Goal: Information Seeking & Learning: Compare options

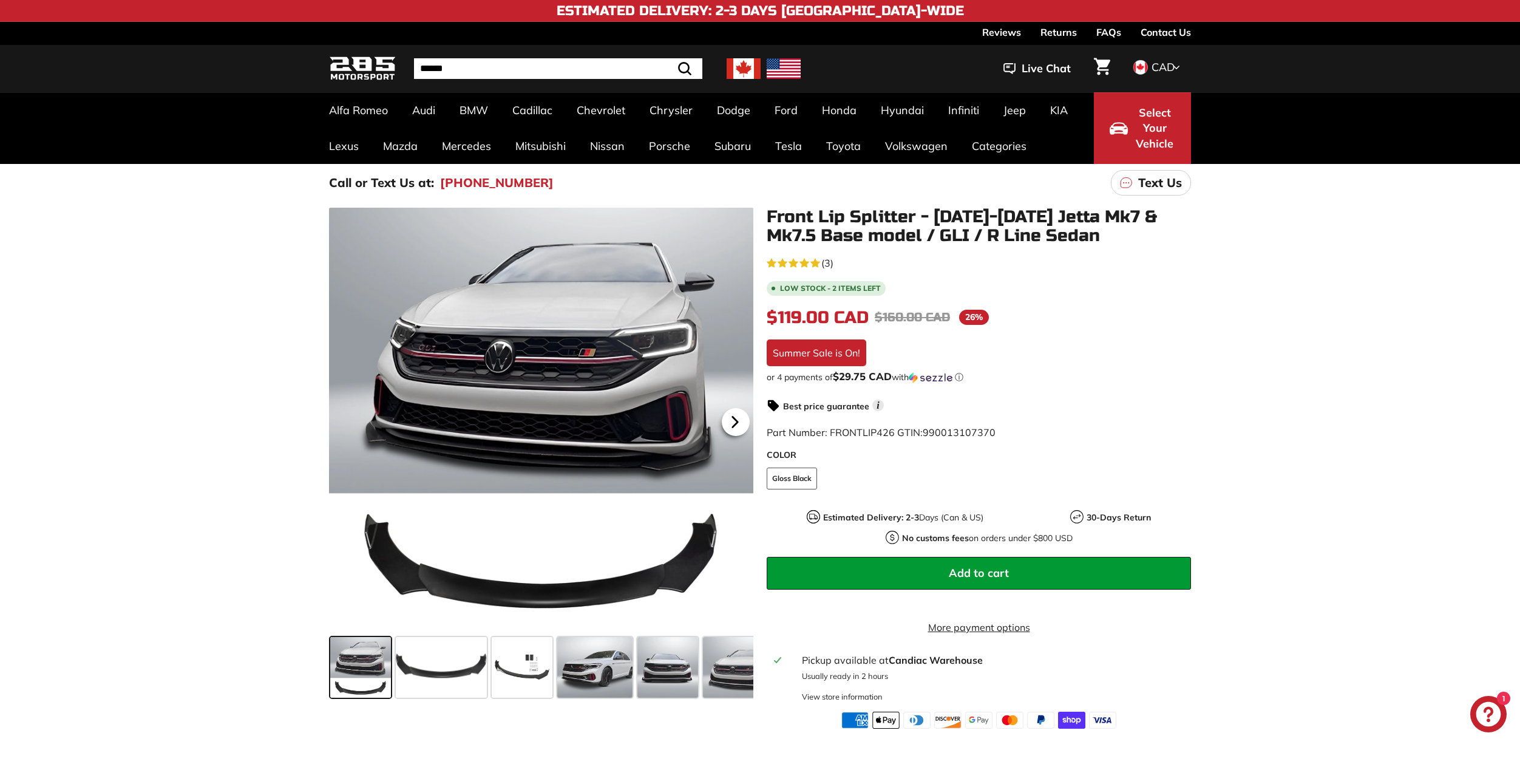
click at [738, 421] on icon at bounding box center [734, 421] width 5 height 10
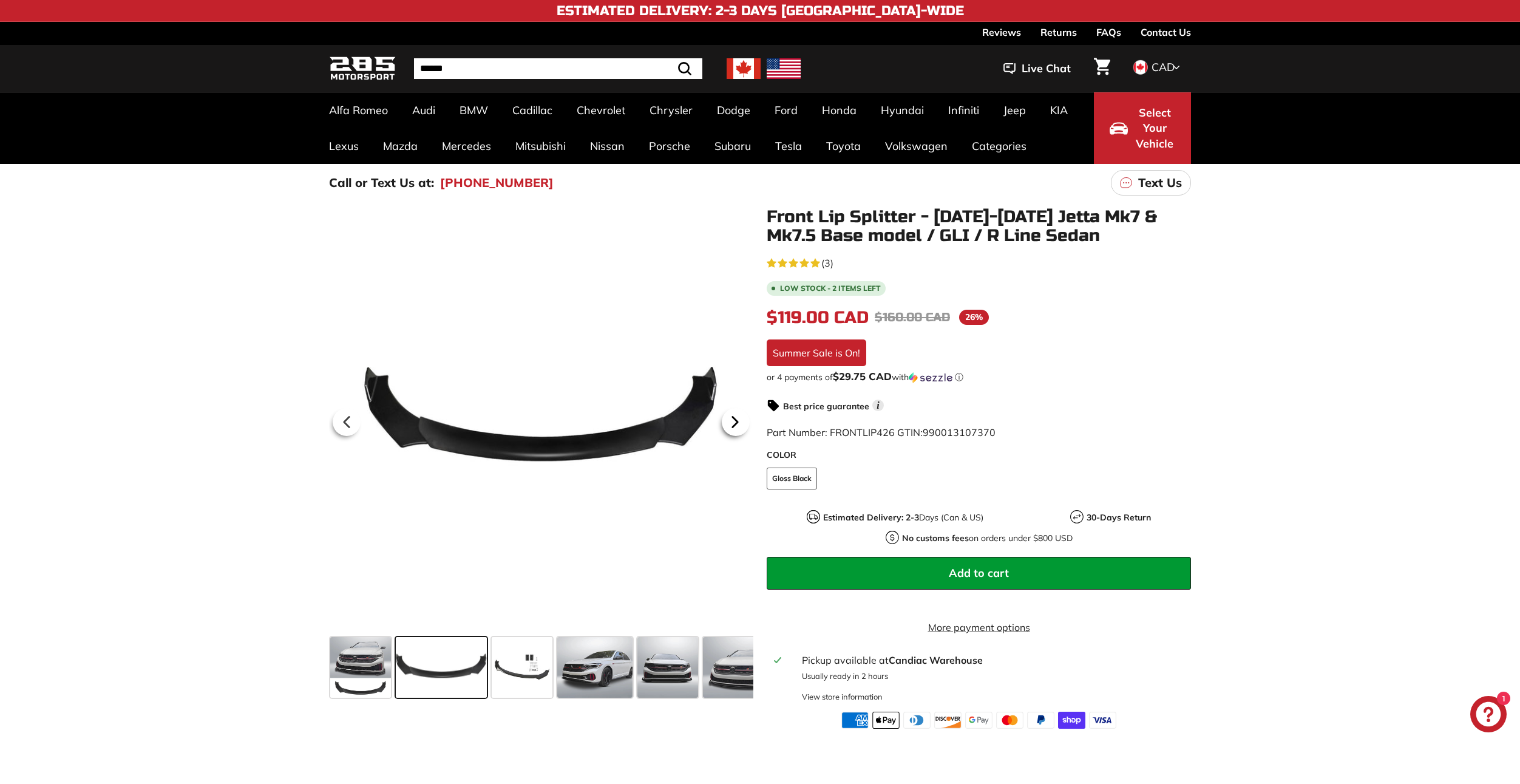
click at [736, 421] on icon at bounding box center [734, 421] width 5 height 10
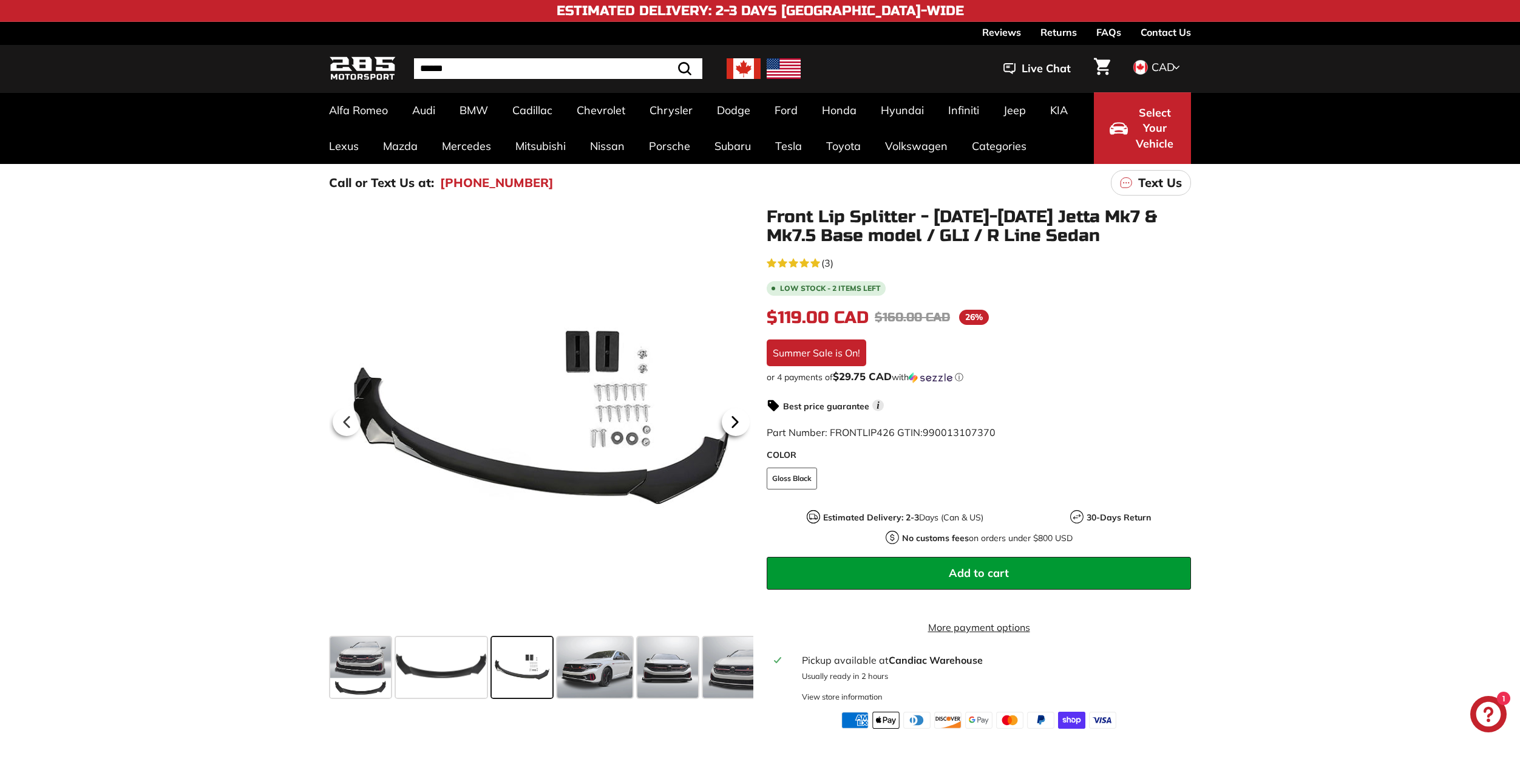
click at [736, 421] on icon at bounding box center [734, 421] width 5 height 10
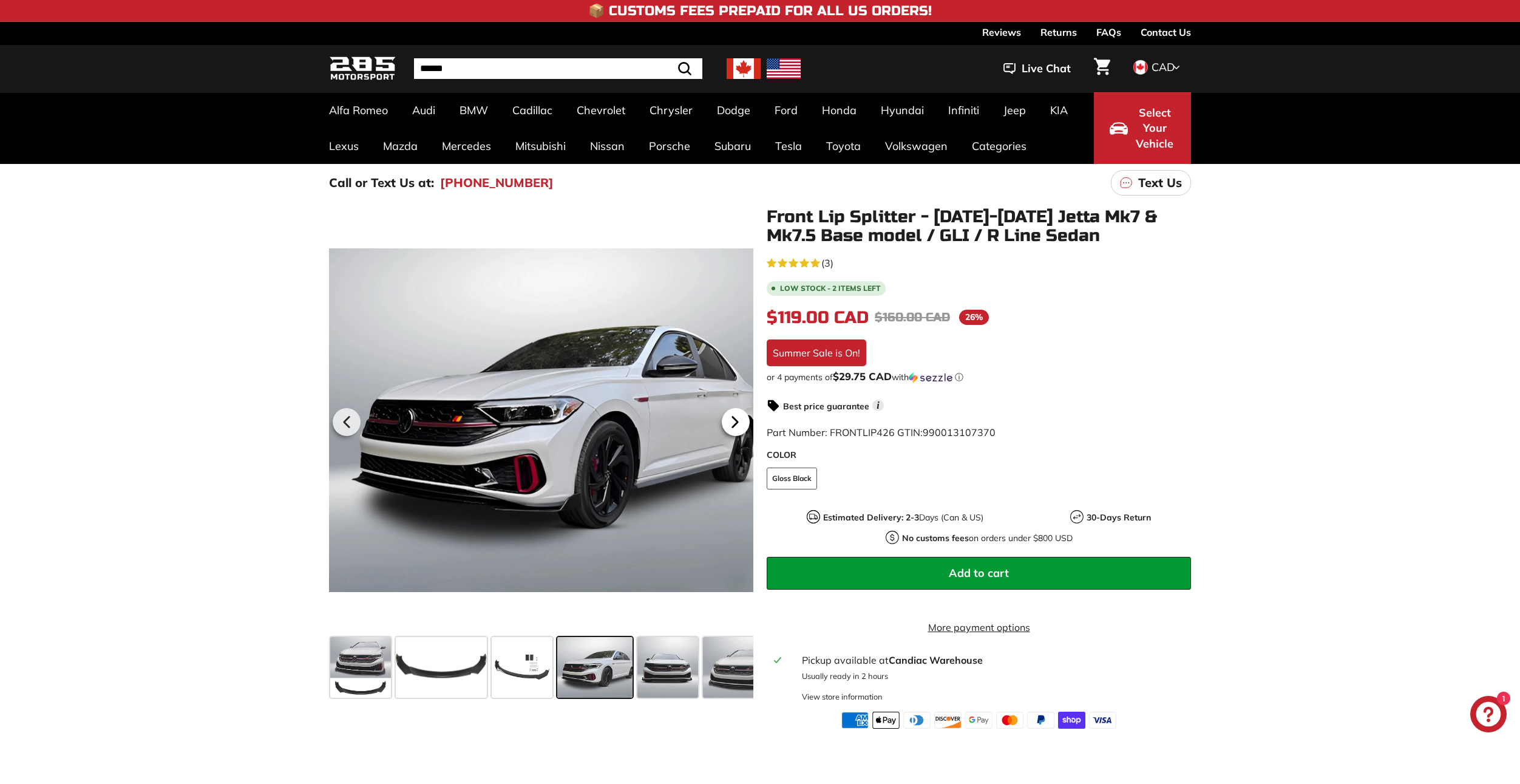
click at [736, 421] on icon at bounding box center [734, 421] width 5 height 10
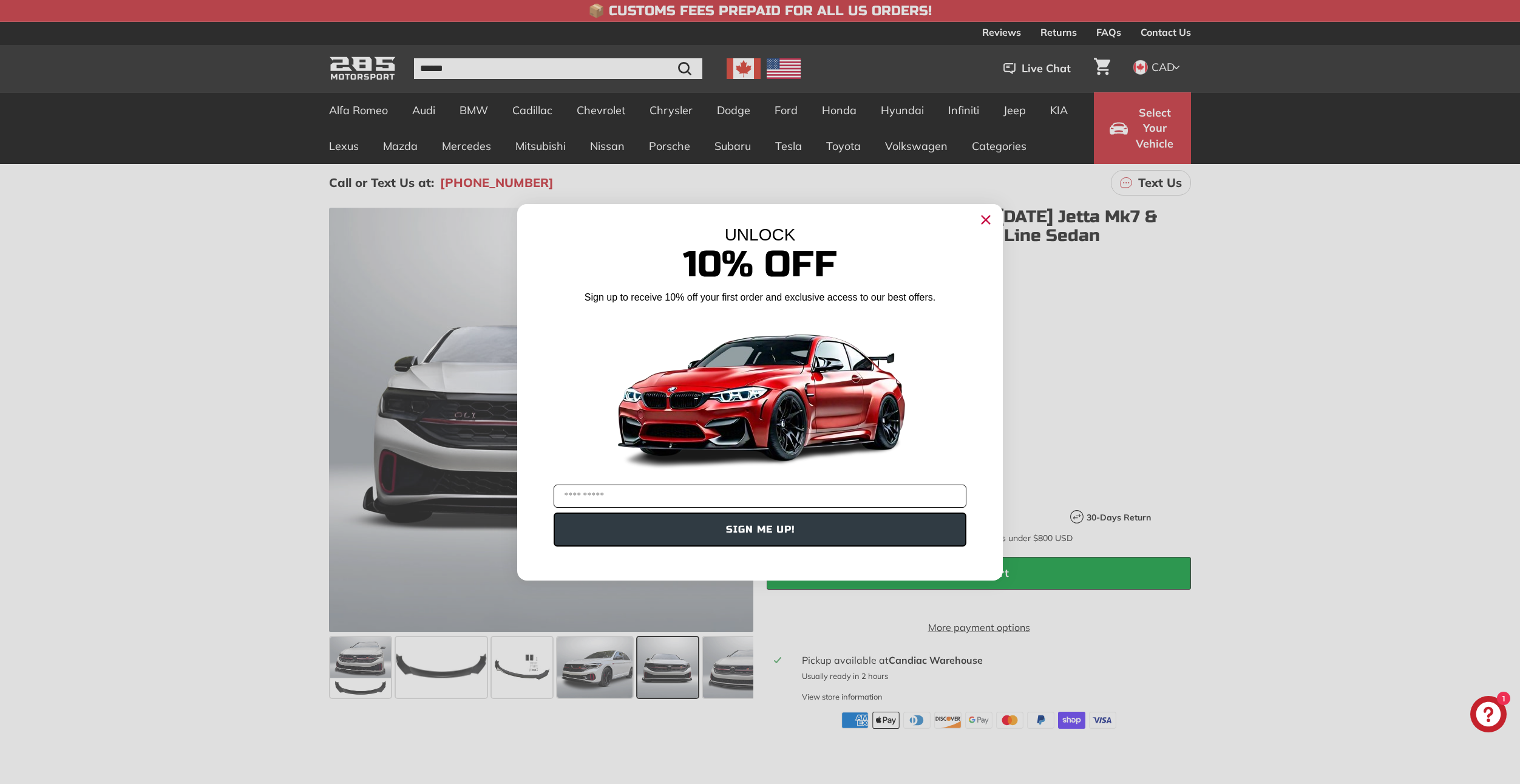
click at [732, 503] on input "YOUR EMAIL" at bounding box center [760, 495] width 412 height 23
type input "**********"
click at [688, 525] on button "SIGN ME UP!" at bounding box center [760, 529] width 412 height 34
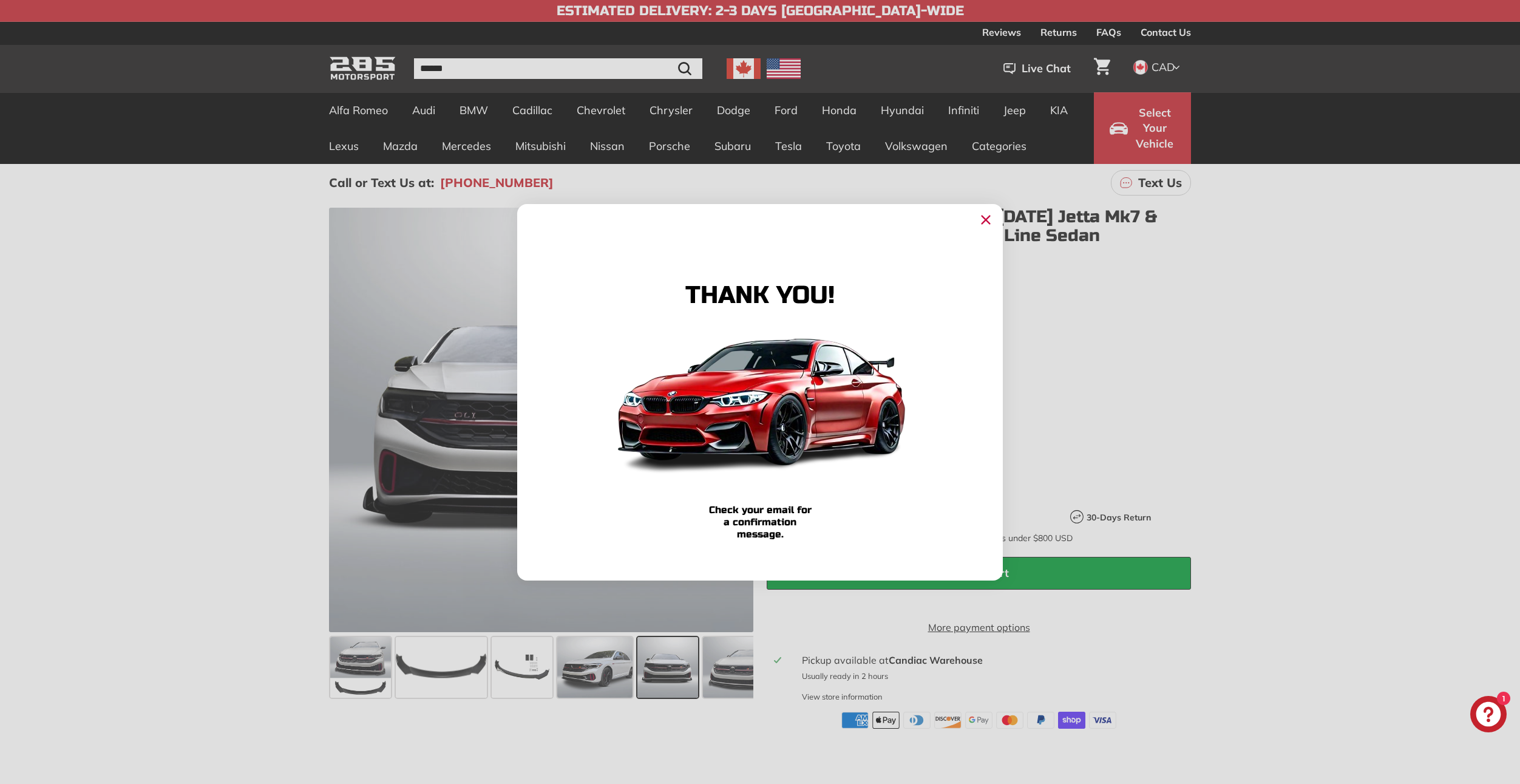
click at [983, 224] on circle "Close dialog" at bounding box center [985, 219] width 18 height 18
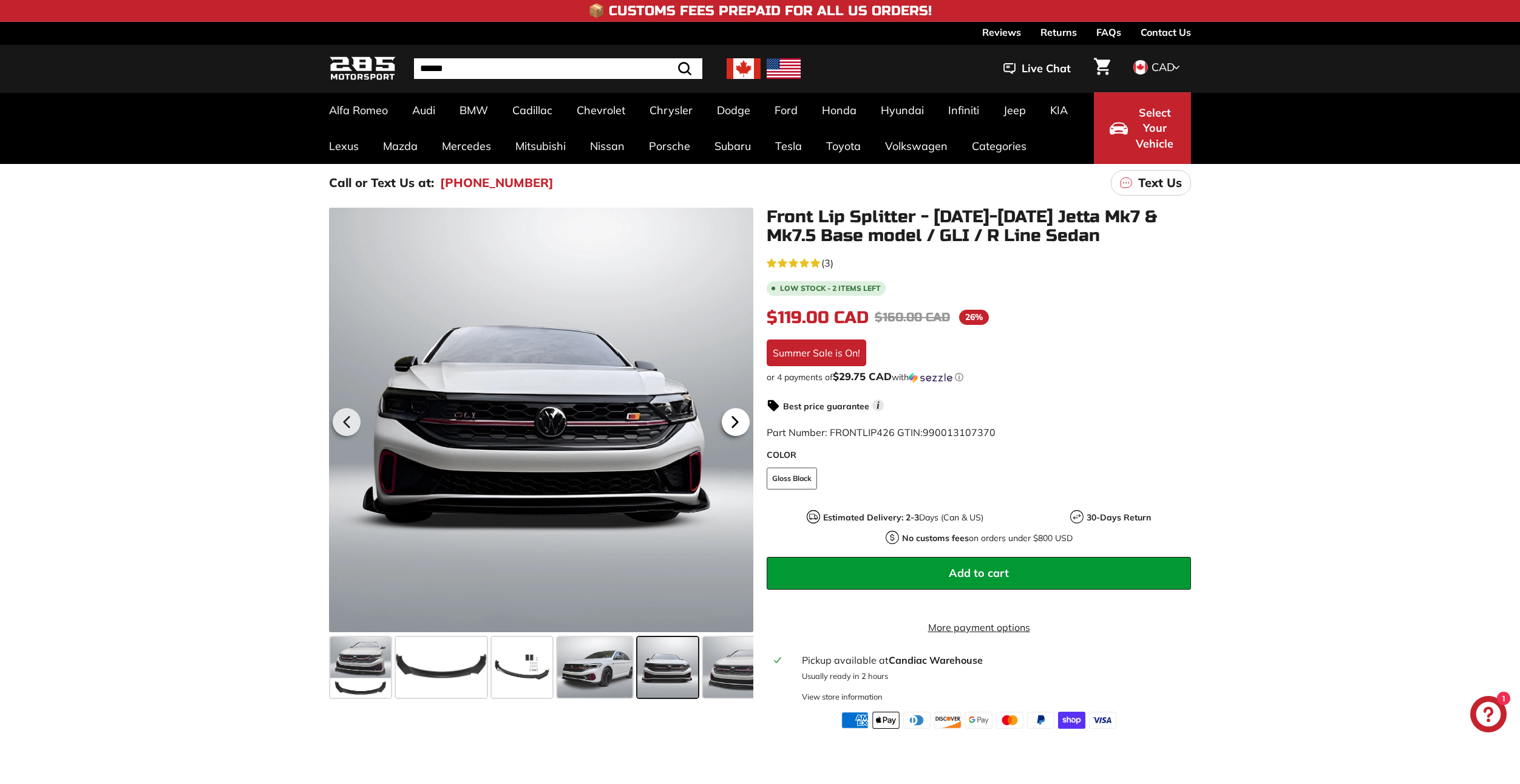
click at [735, 426] on icon at bounding box center [735, 422] width 28 height 28
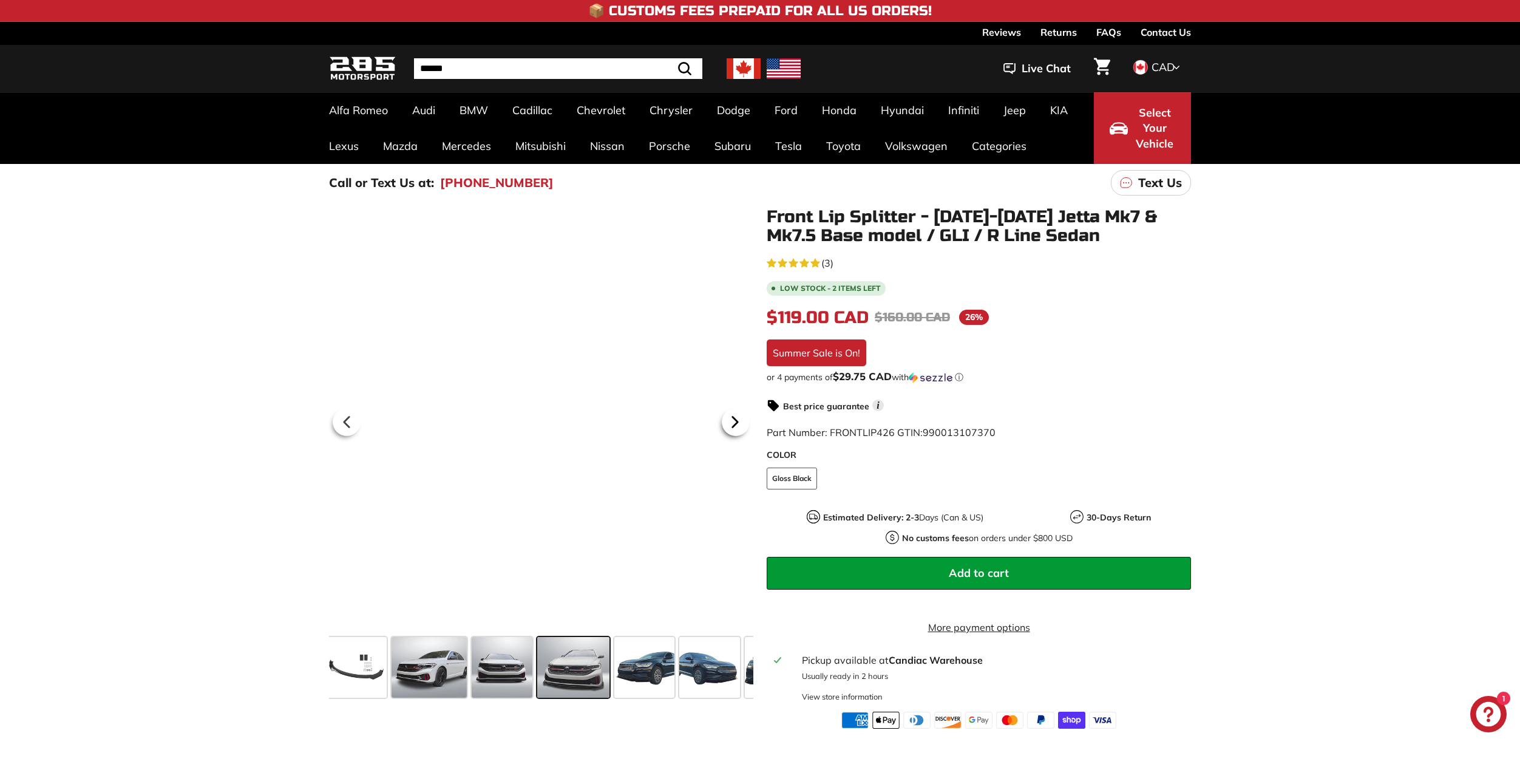
scroll to position [0, 198]
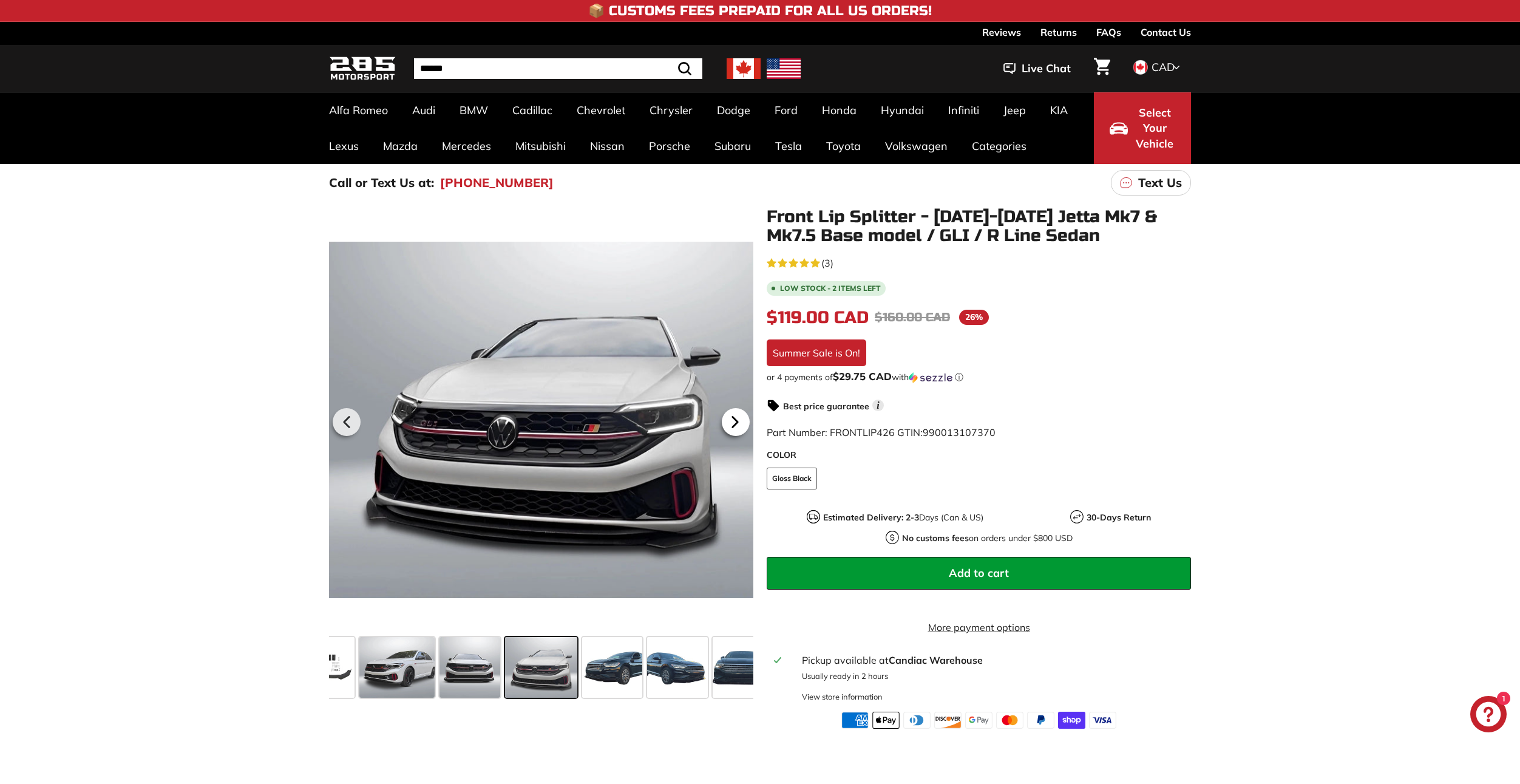
click at [735, 426] on icon at bounding box center [735, 422] width 28 height 28
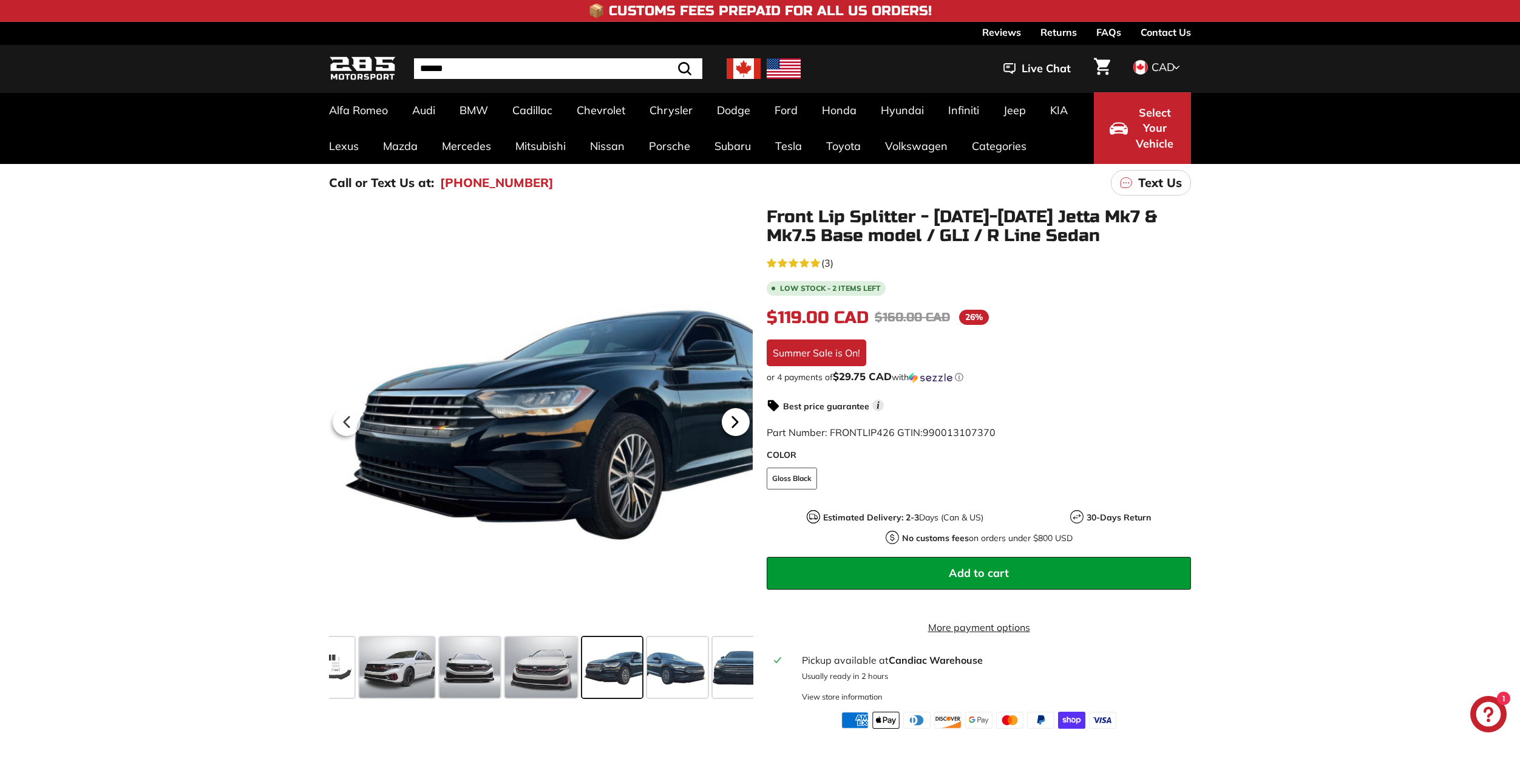
click at [735, 426] on icon at bounding box center [735, 422] width 28 height 28
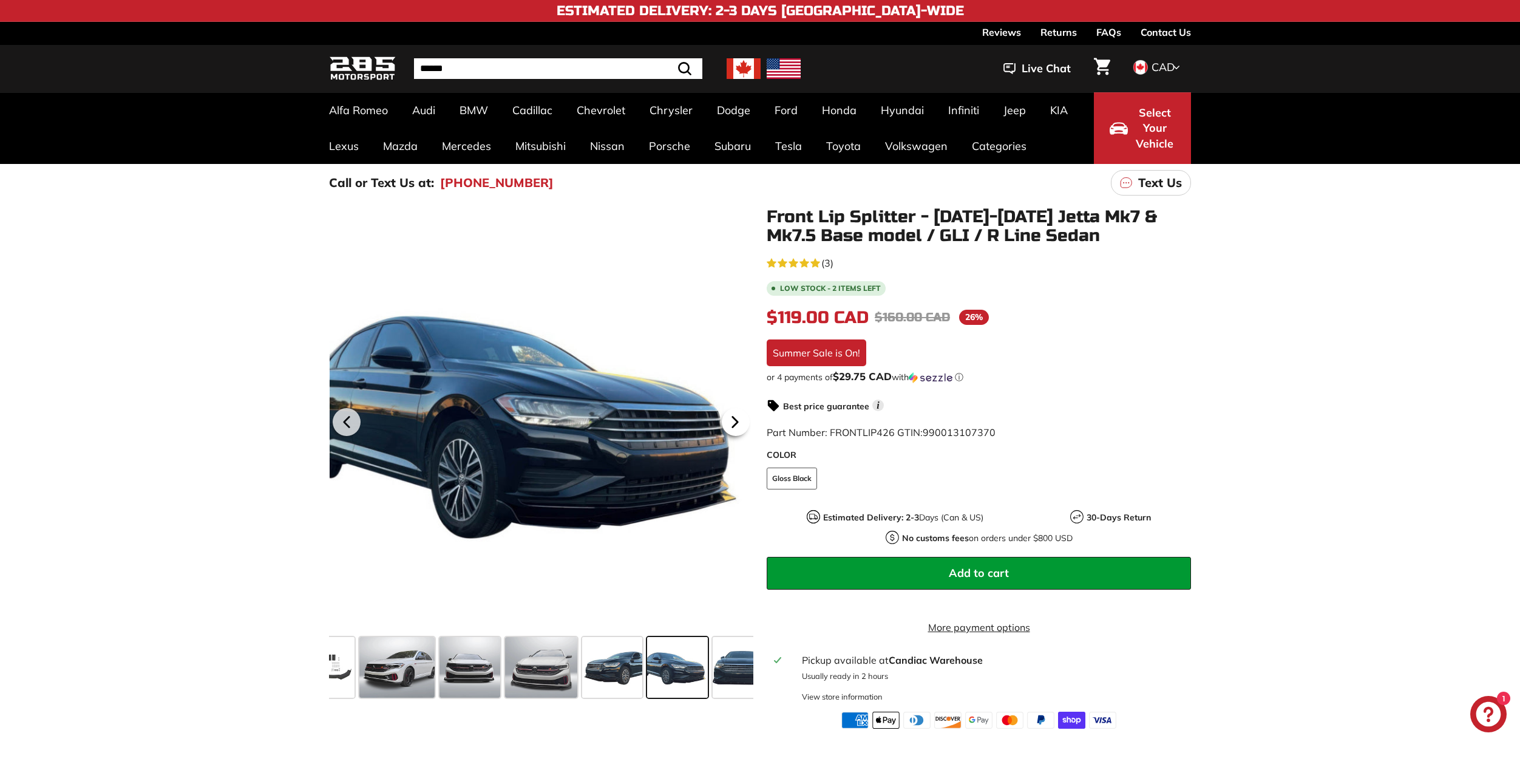
click at [735, 426] on icon at bounding box center [735, 422] width 28 height 28
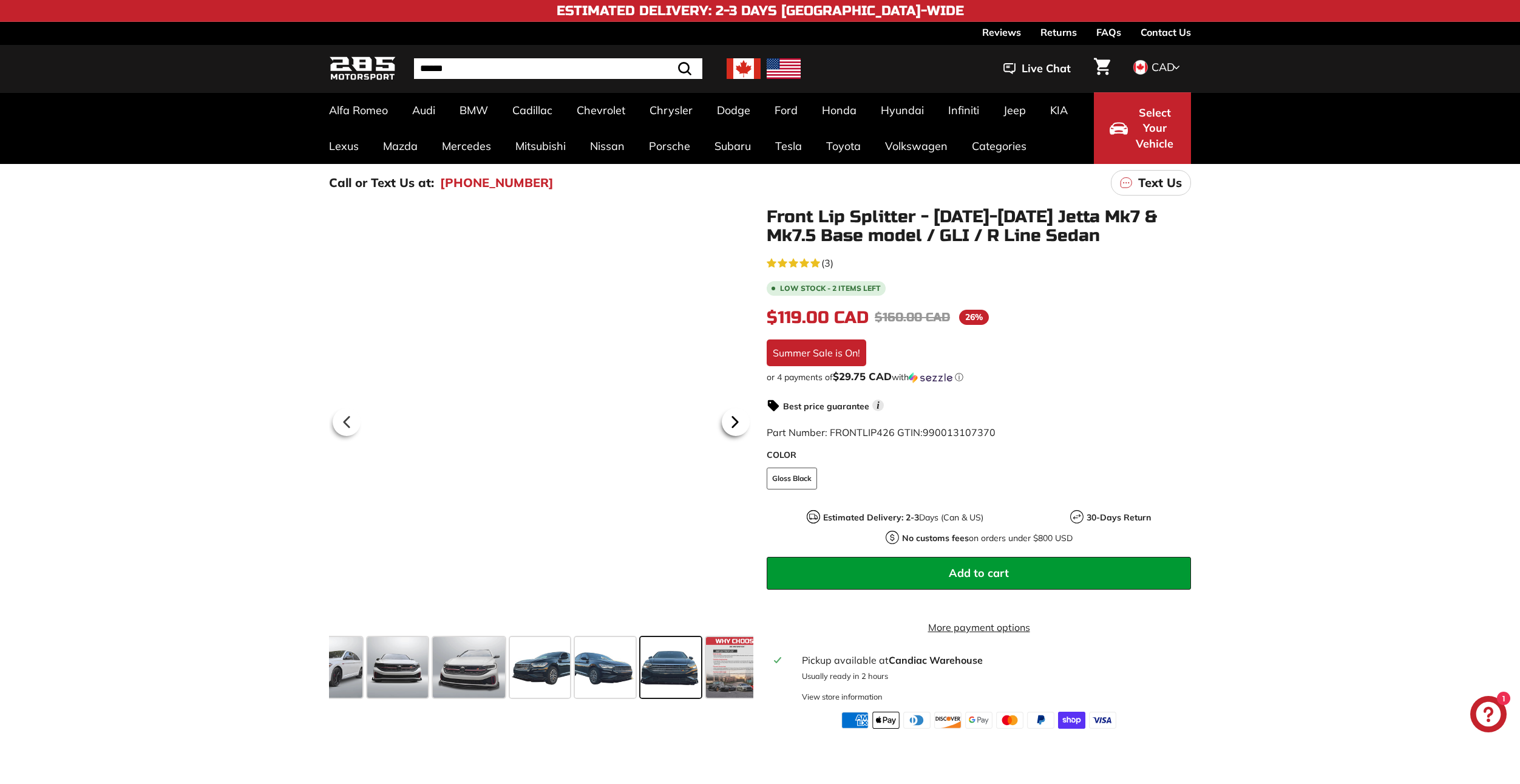
scroll to position [0, 286]
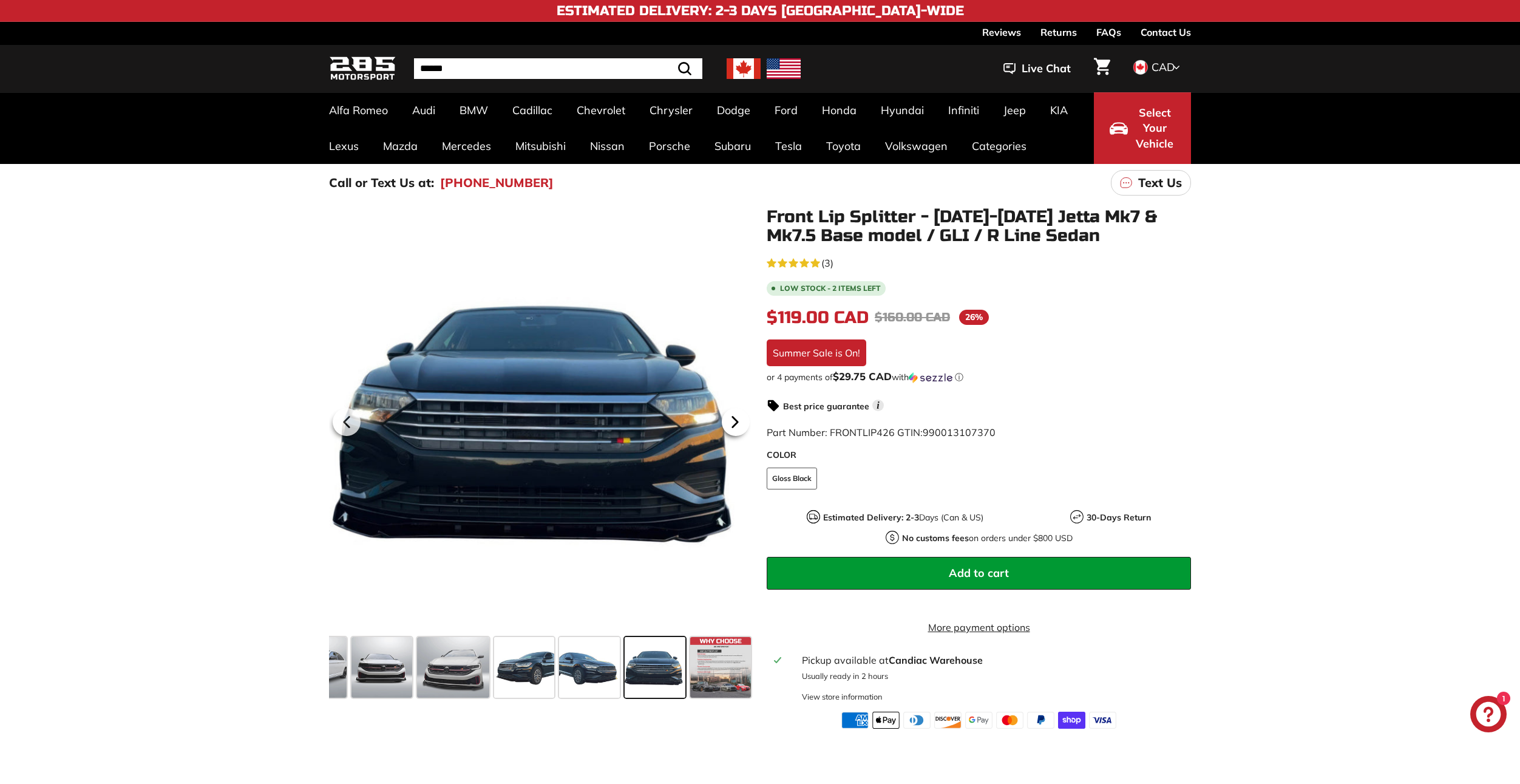
click at [735, 426] on icon at bounding box center [735, 422] width 28 height 28
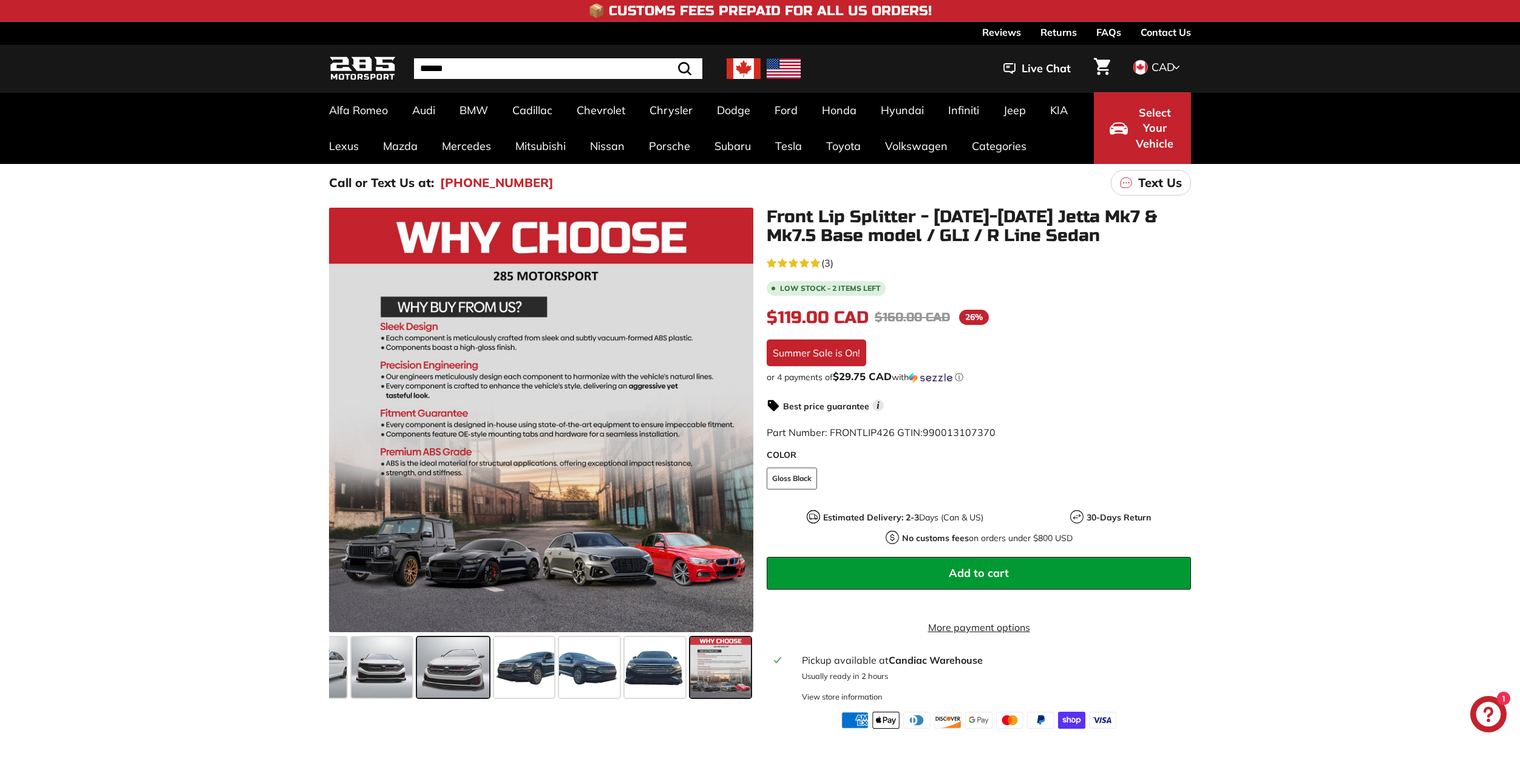
click at [454, 668] on span at bounding box center [453, 667] width 73 height 60
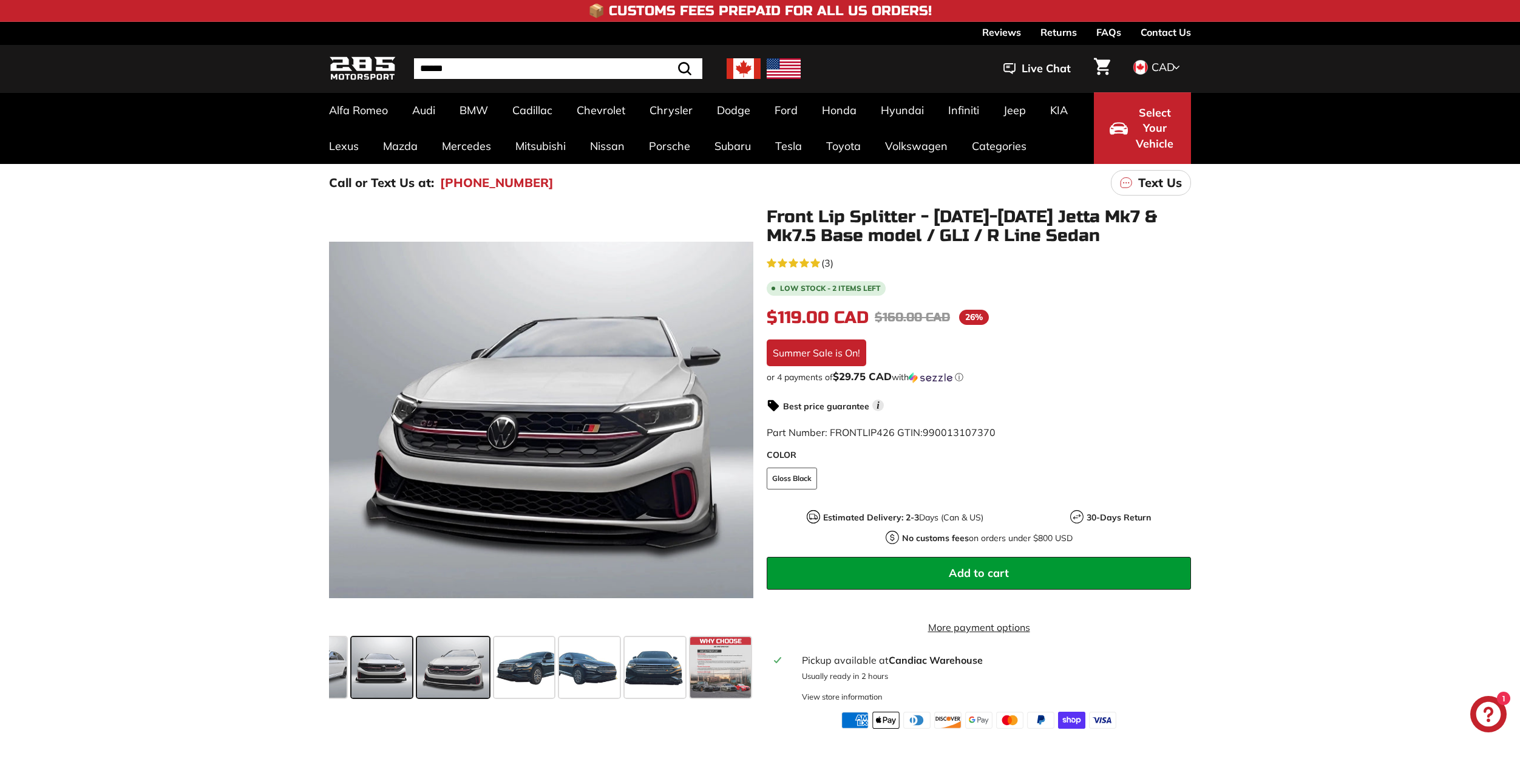
click at [391, 662] on span at bounding box center [381, 667] width 60 height 60
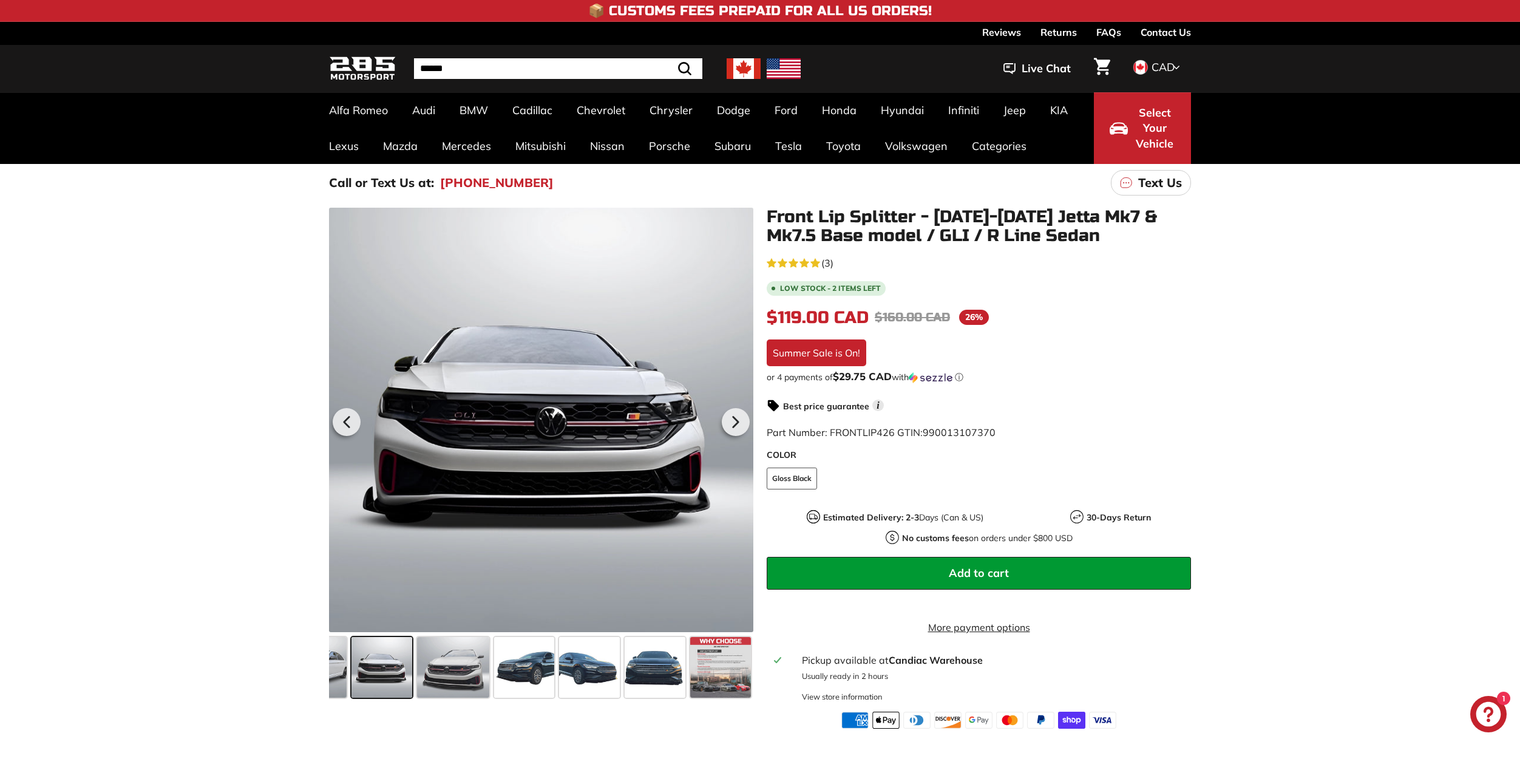
drag, startPoint x: 342, startPoint y: 663, endPoint x: 349, endPoint y: 629, distance: 34.7
click at [342, 663] on span at bounding box center [309, 667] width 75 height 60
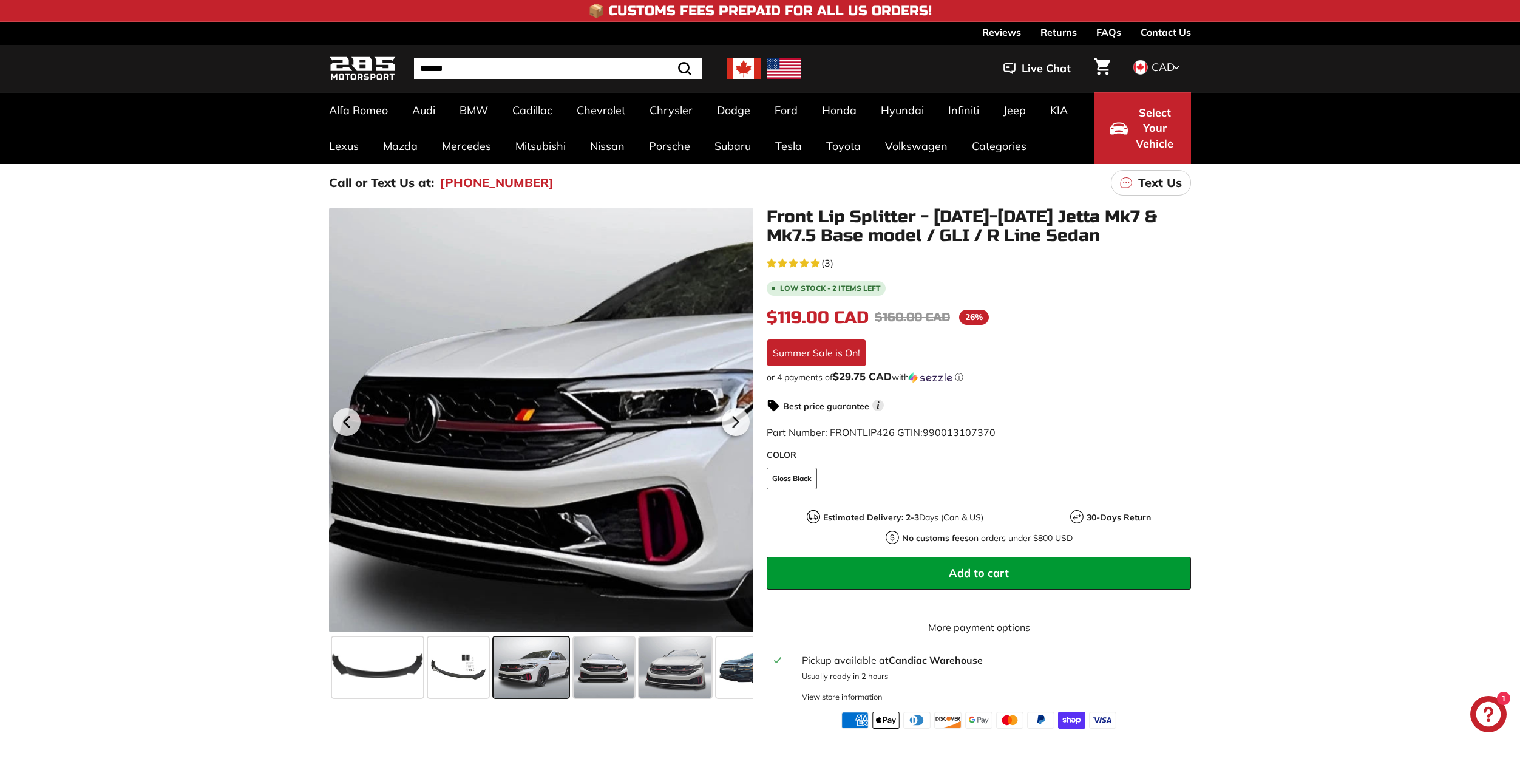
scroll to position [0, 54]
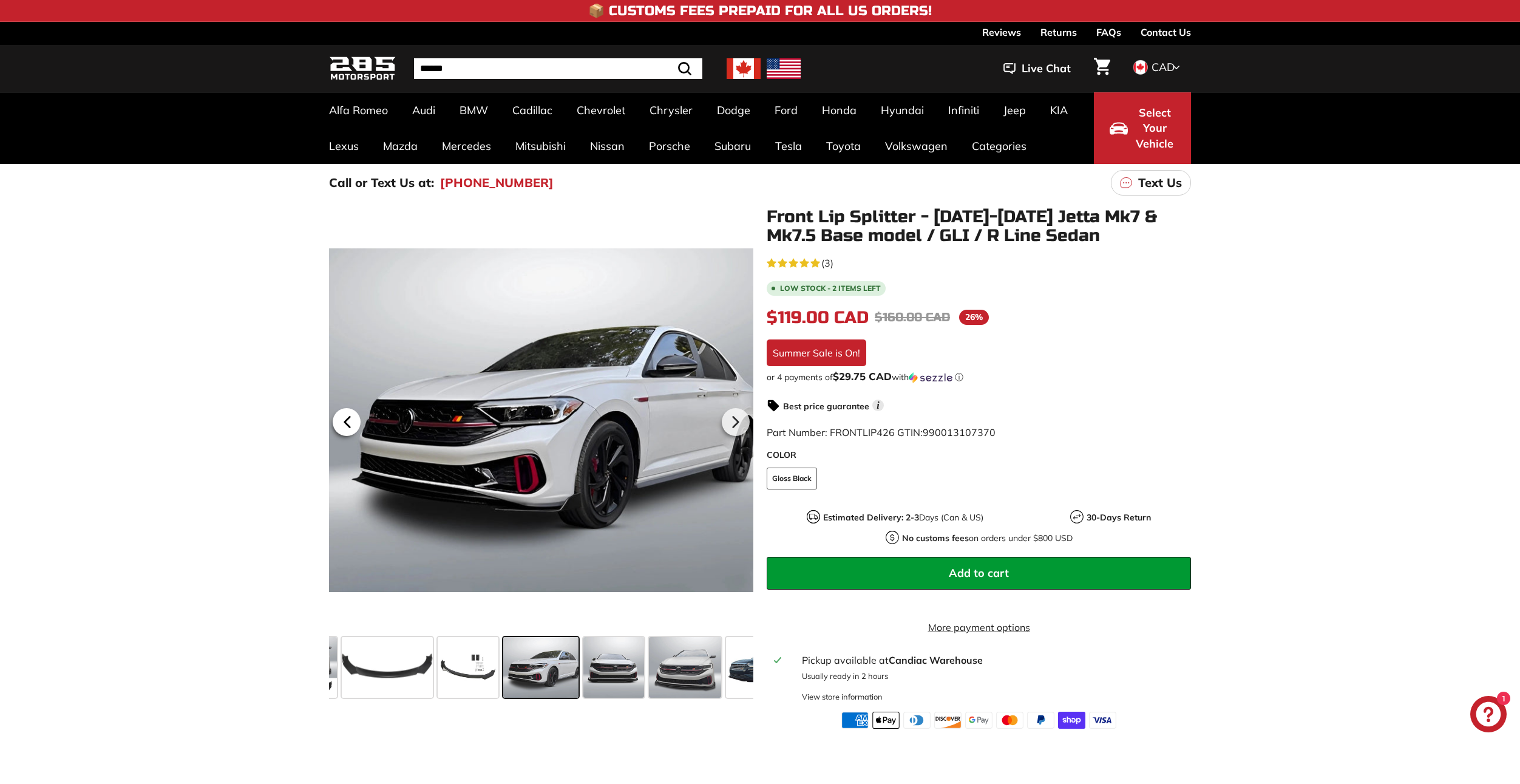
click at [355, 419] on icon at bounding box center [347, 422] width 28 height 28
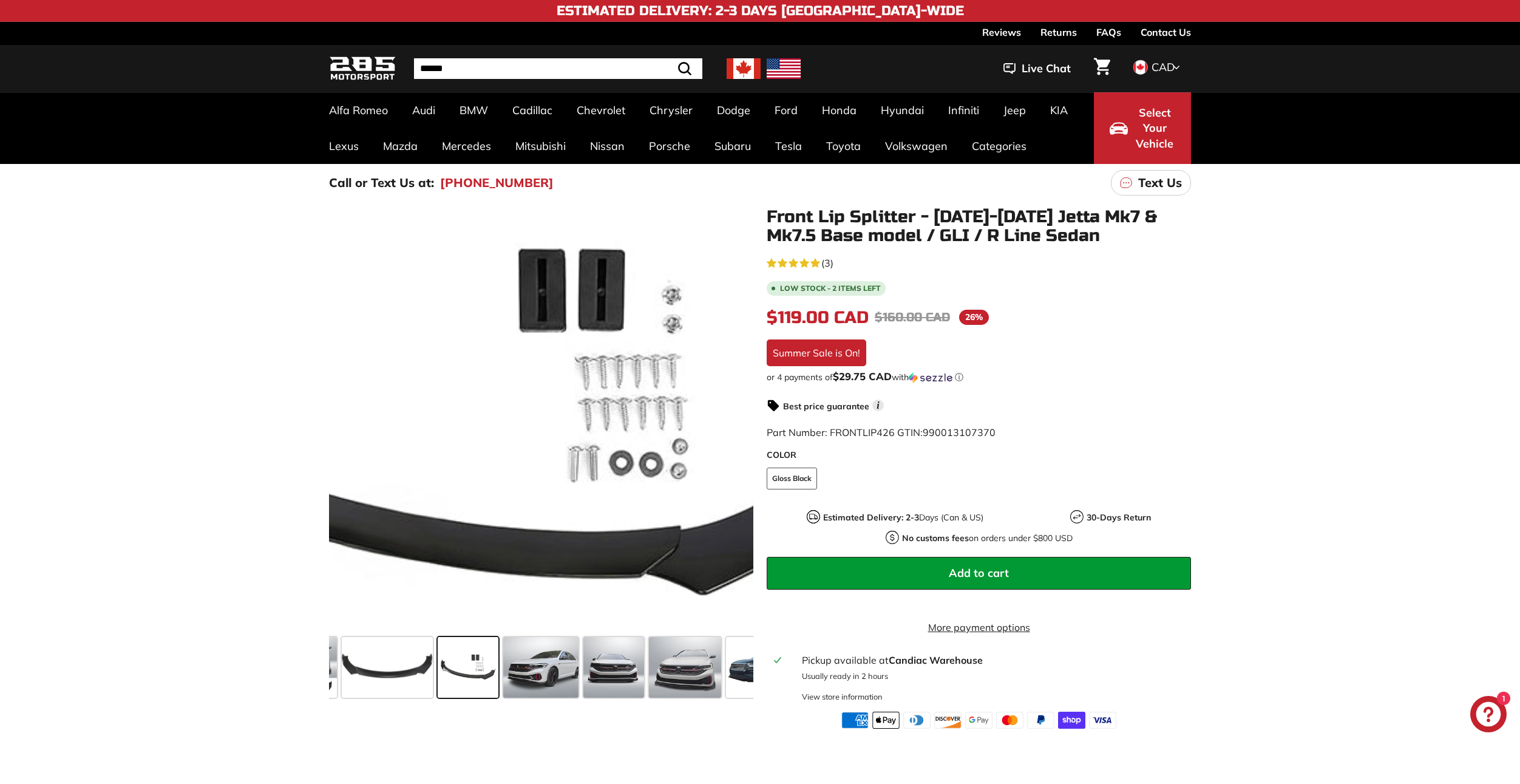
click at [613, 412] on div at bounding box center [542, 420] width 425 height 425
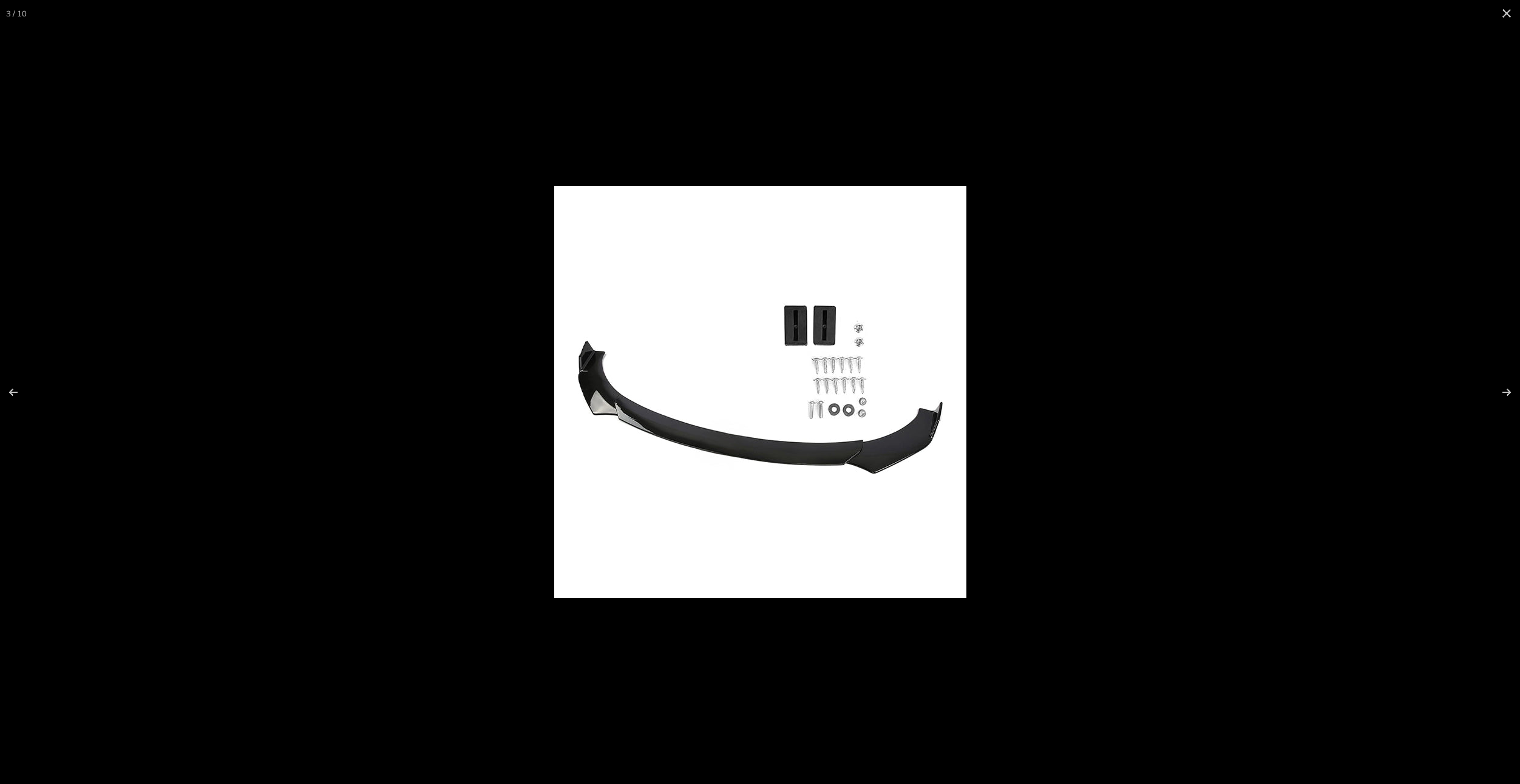
click at [850, 378] on img at bounding box center [760, 392] width 412 height 412
click at [1024, 355] on div at bounding box center [982, 407] width 858 height 442
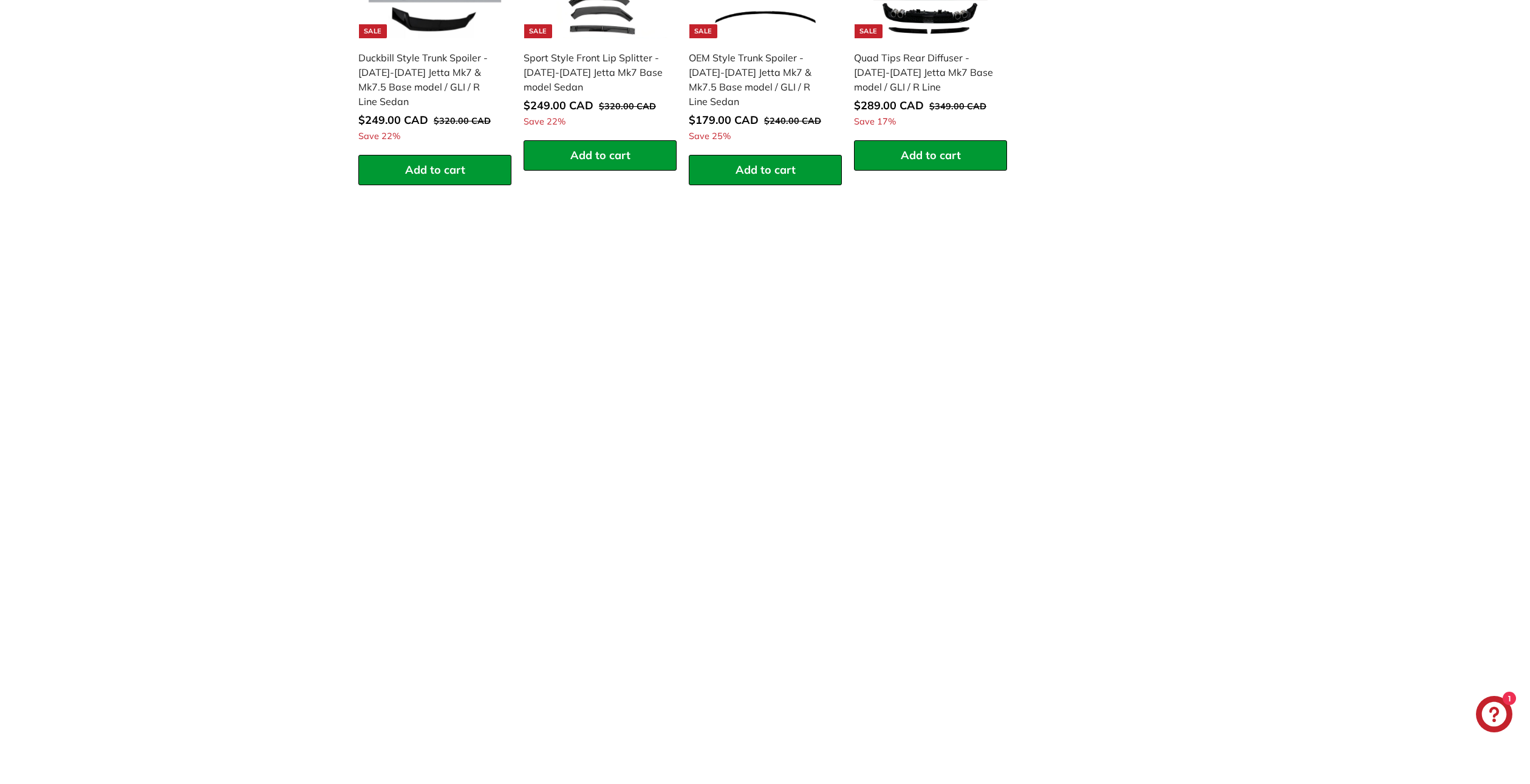
scroll to position [1396, 0]
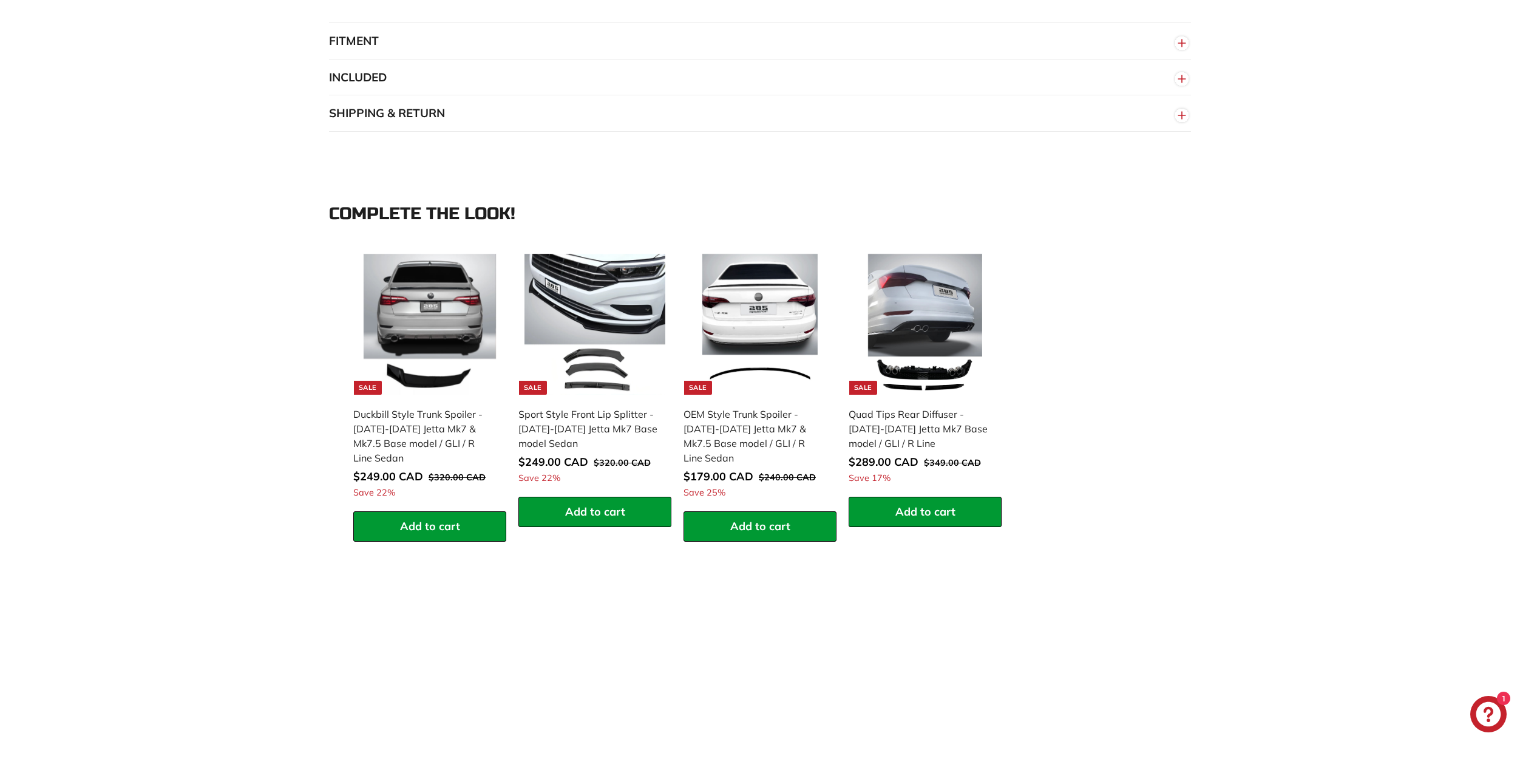
scroll to position [971, 0]
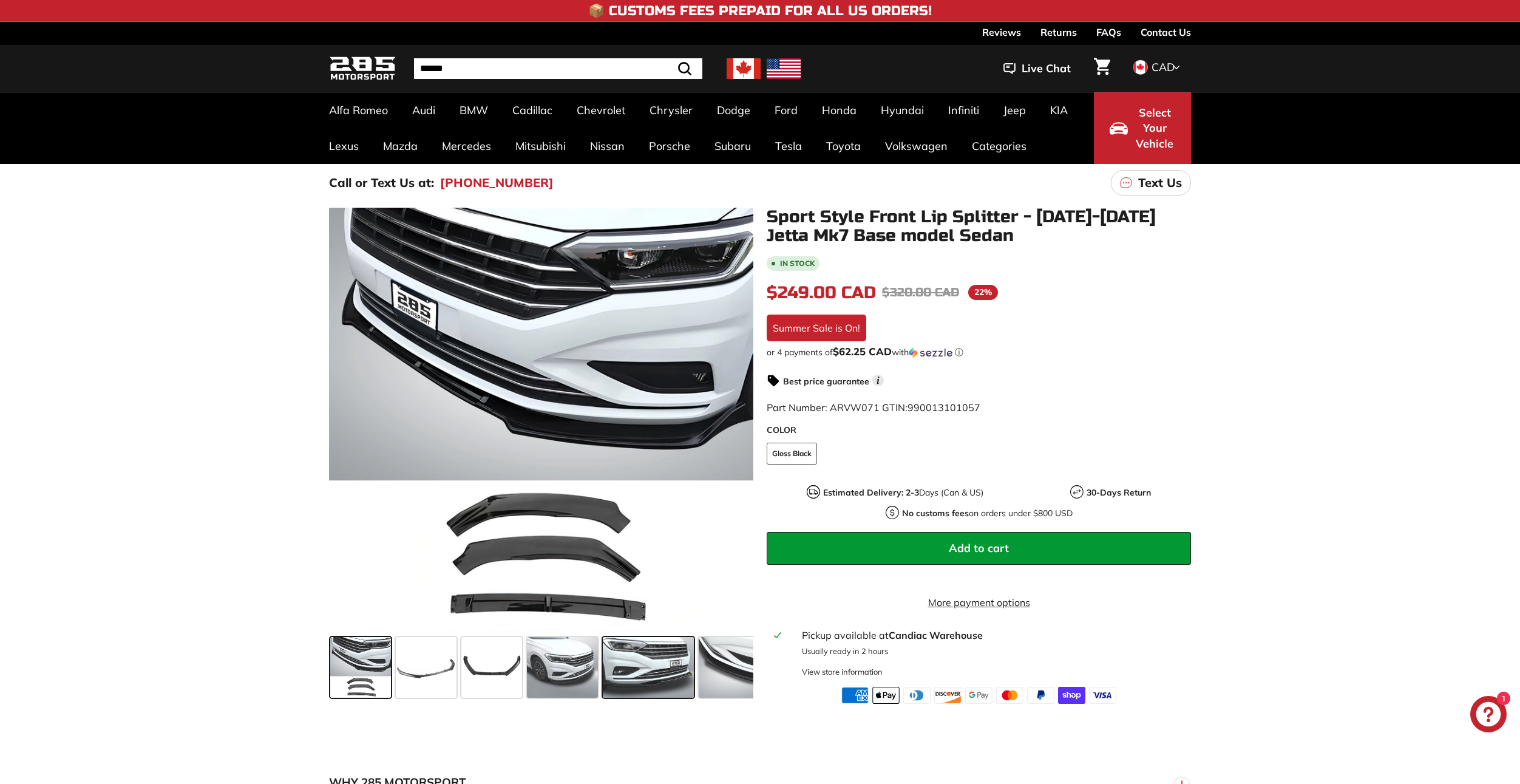
click at [651, 679] on span at bounding box center [648, 667] width 91 height 60
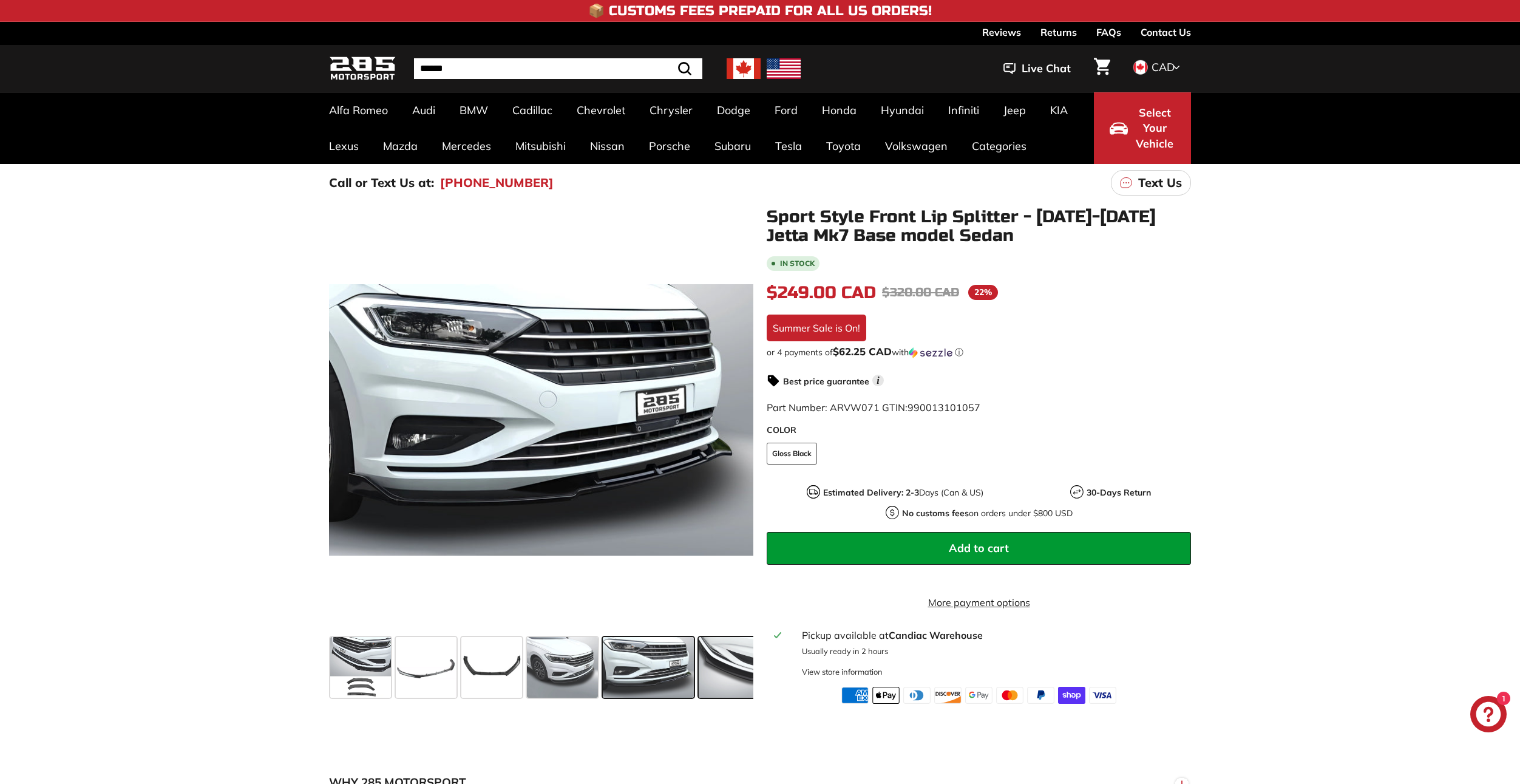
click at [719, 673] on span at bounding box center [736, 667] width 75 height 60
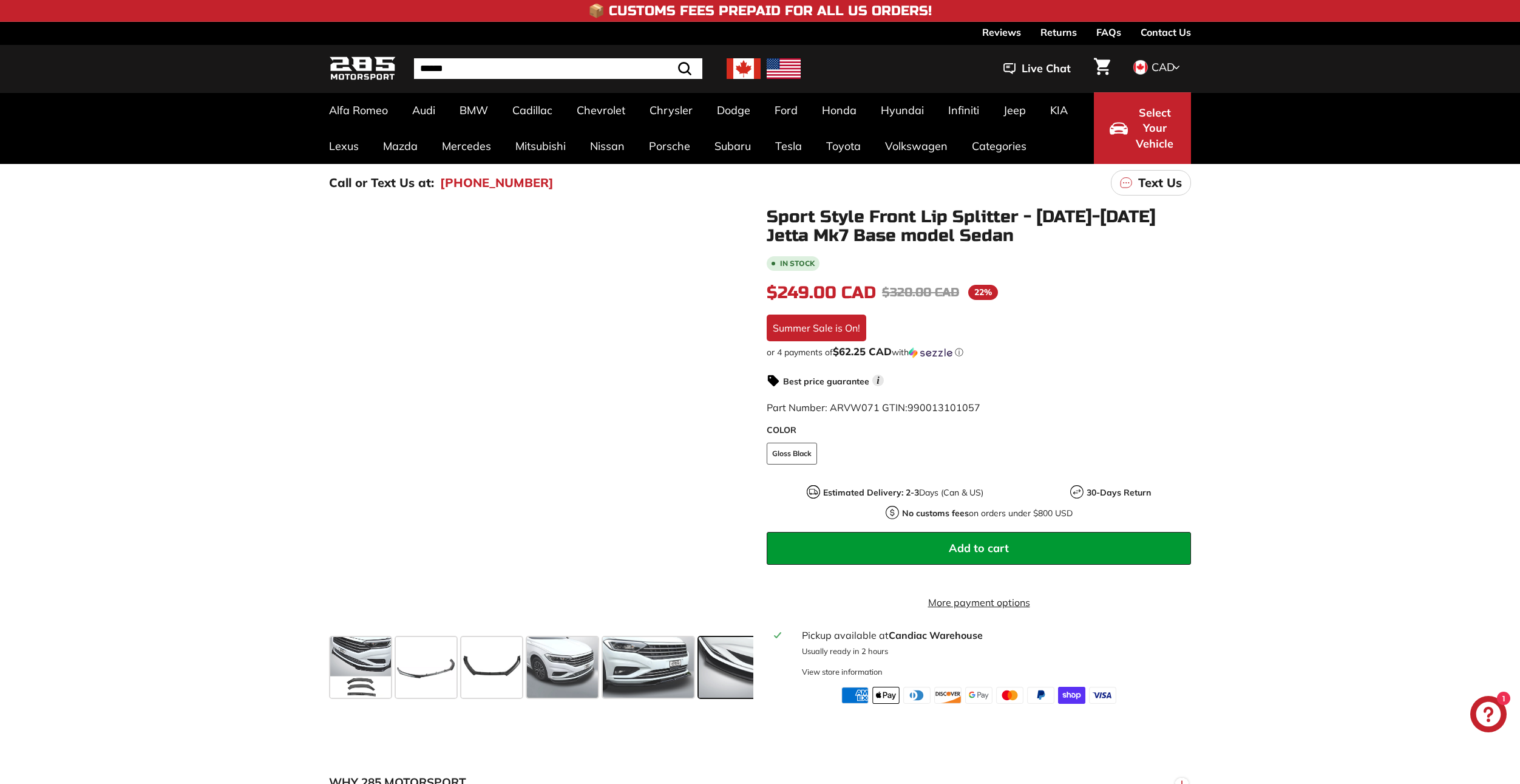
scroll to position [0, 90]
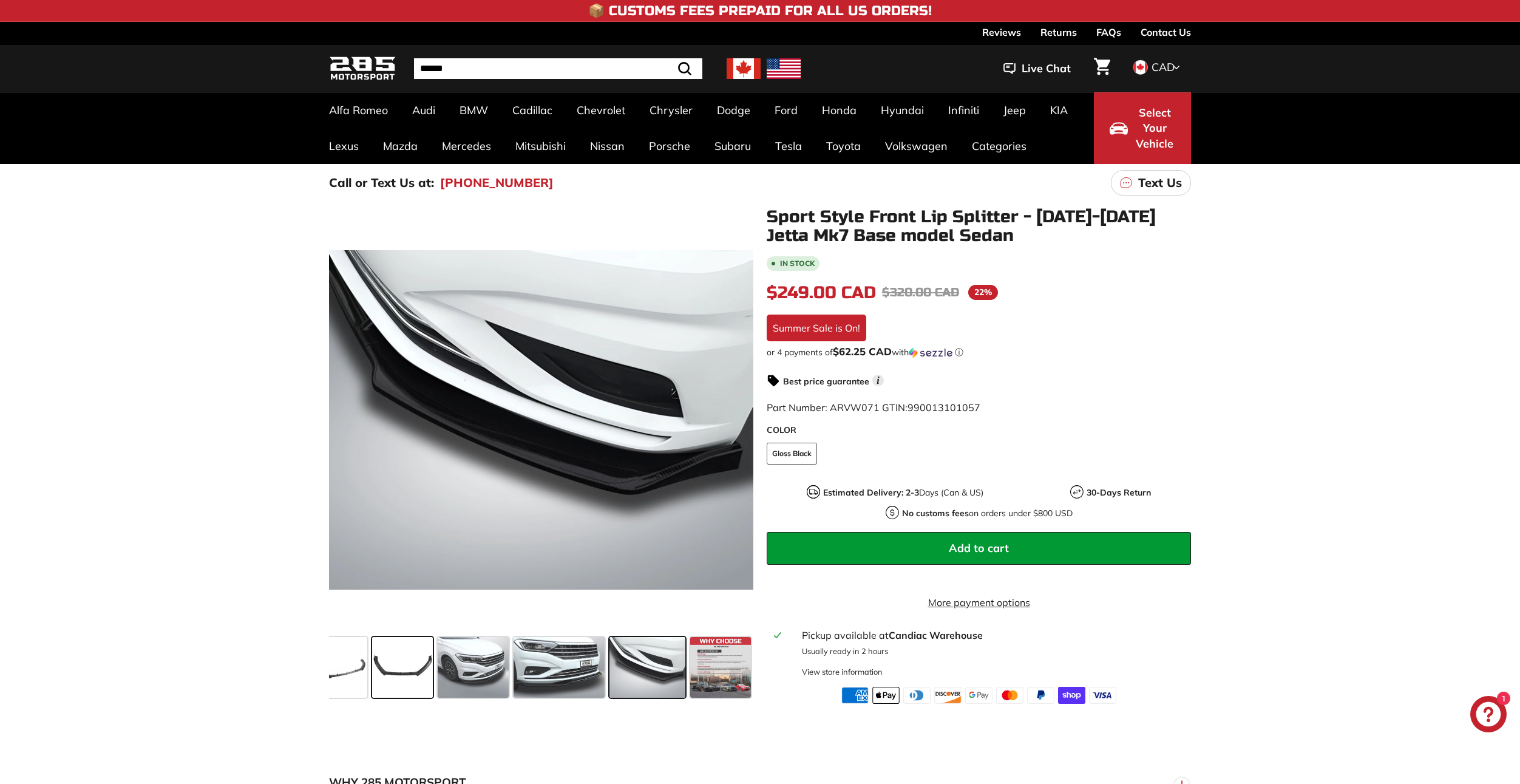
click at [406, 651] on span at bounding box center [402, 667] width 60 height 60
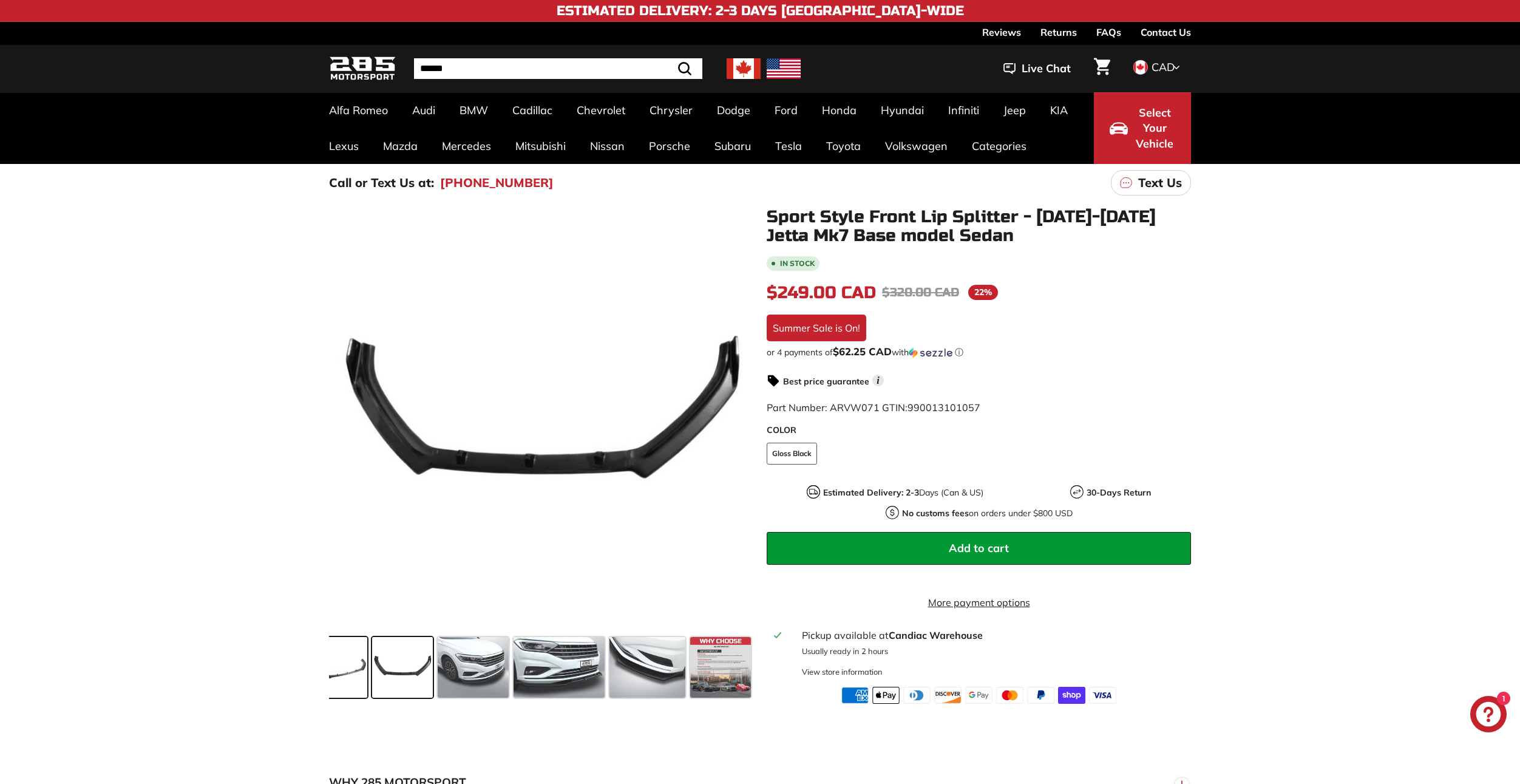
click at [343, 658] on span at bounding box center [337, 667] width 60 height 60
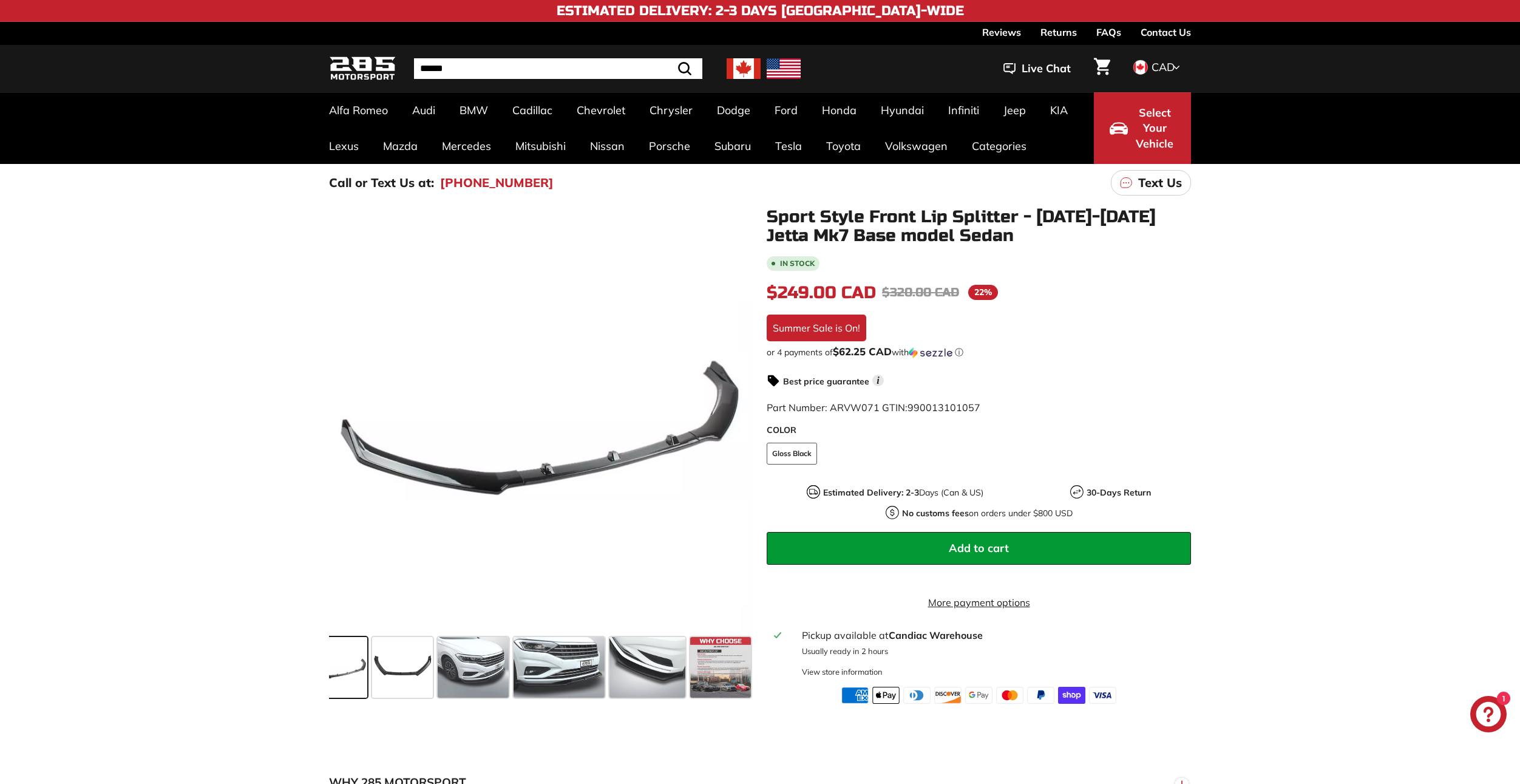
scroll to position [0, 0]
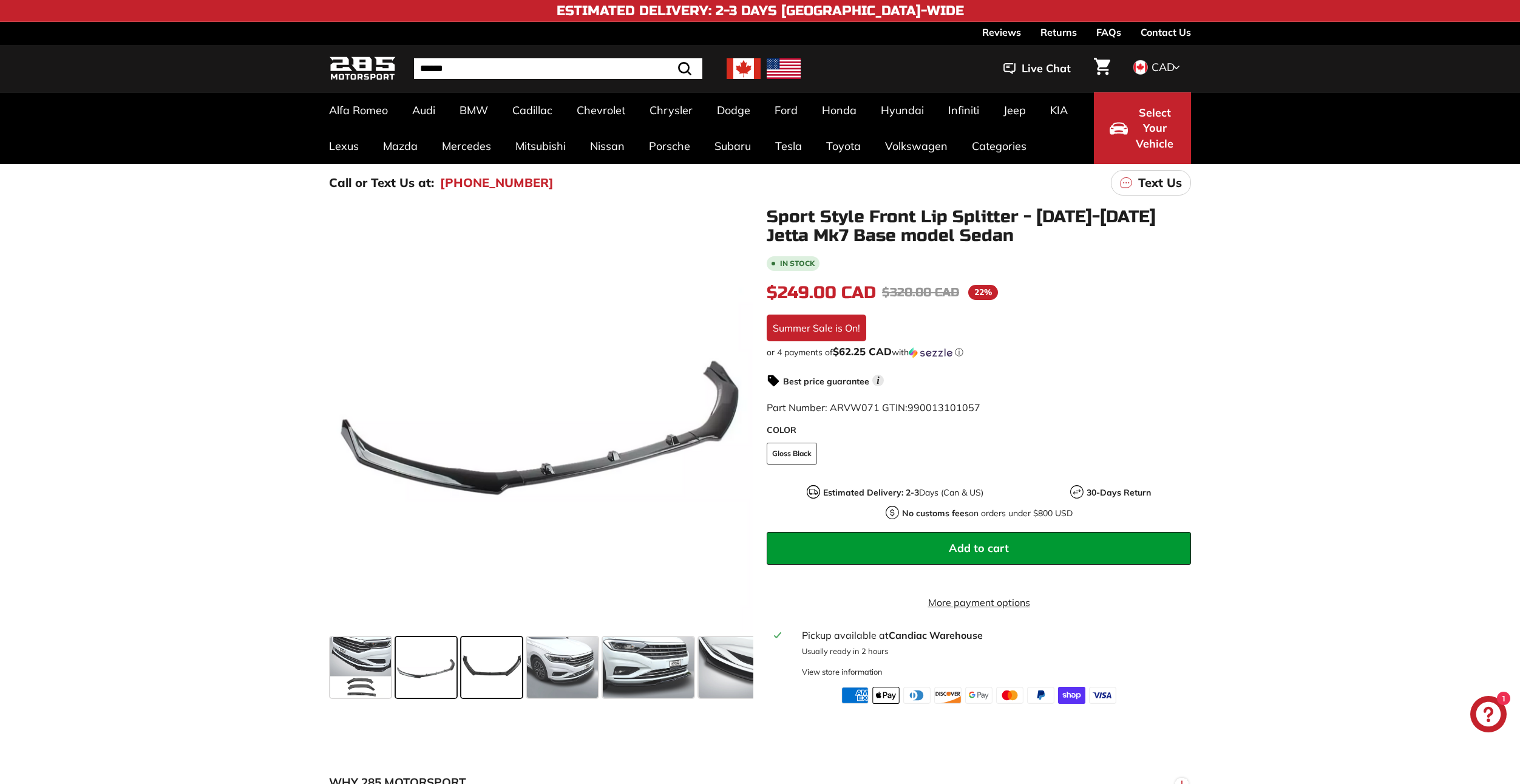
click at [471, 664] on span at bounding box center [492, 667] width 60 height 60
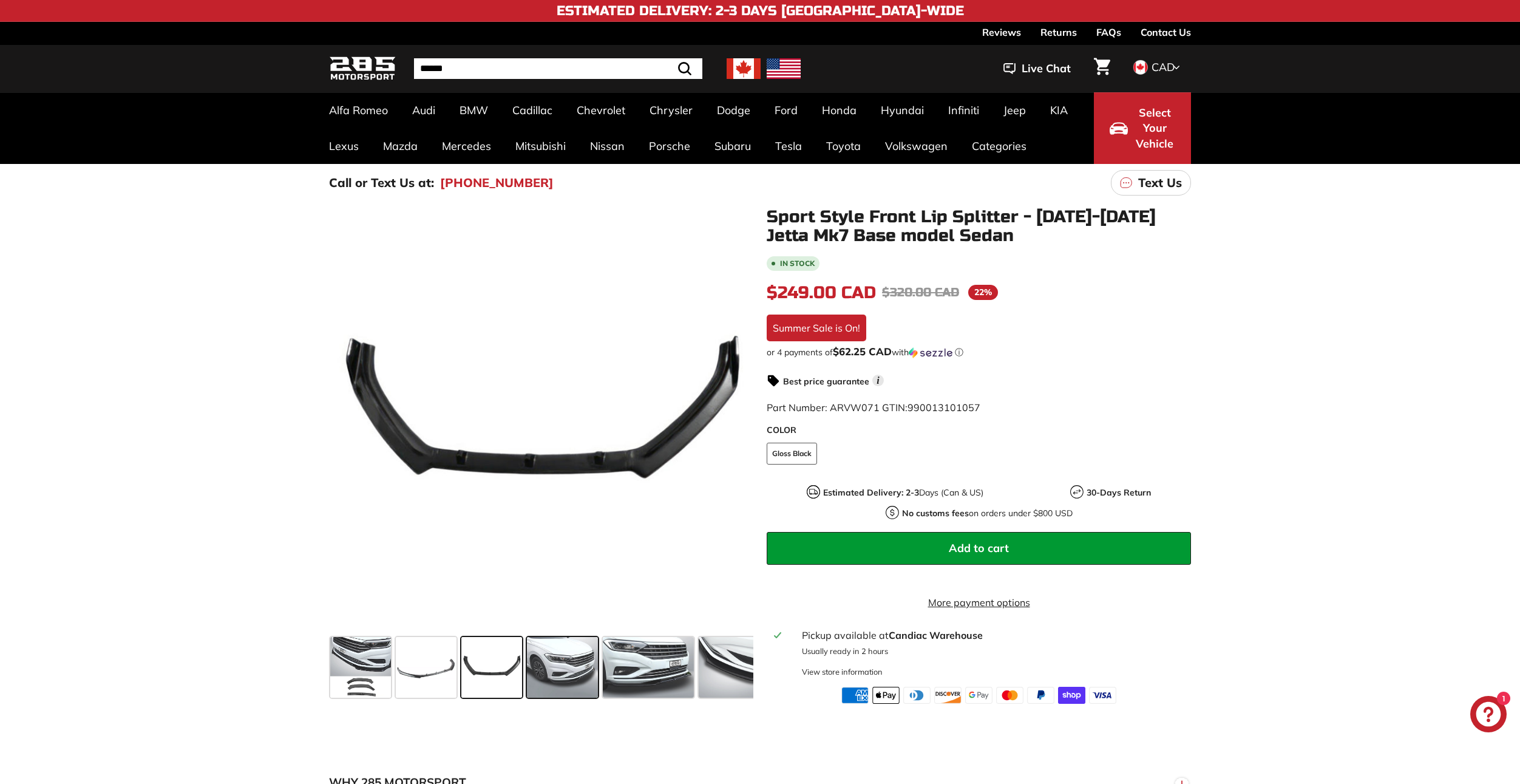
click at [593, 668] on span at bounding box center [561, 667] width 71 height 60
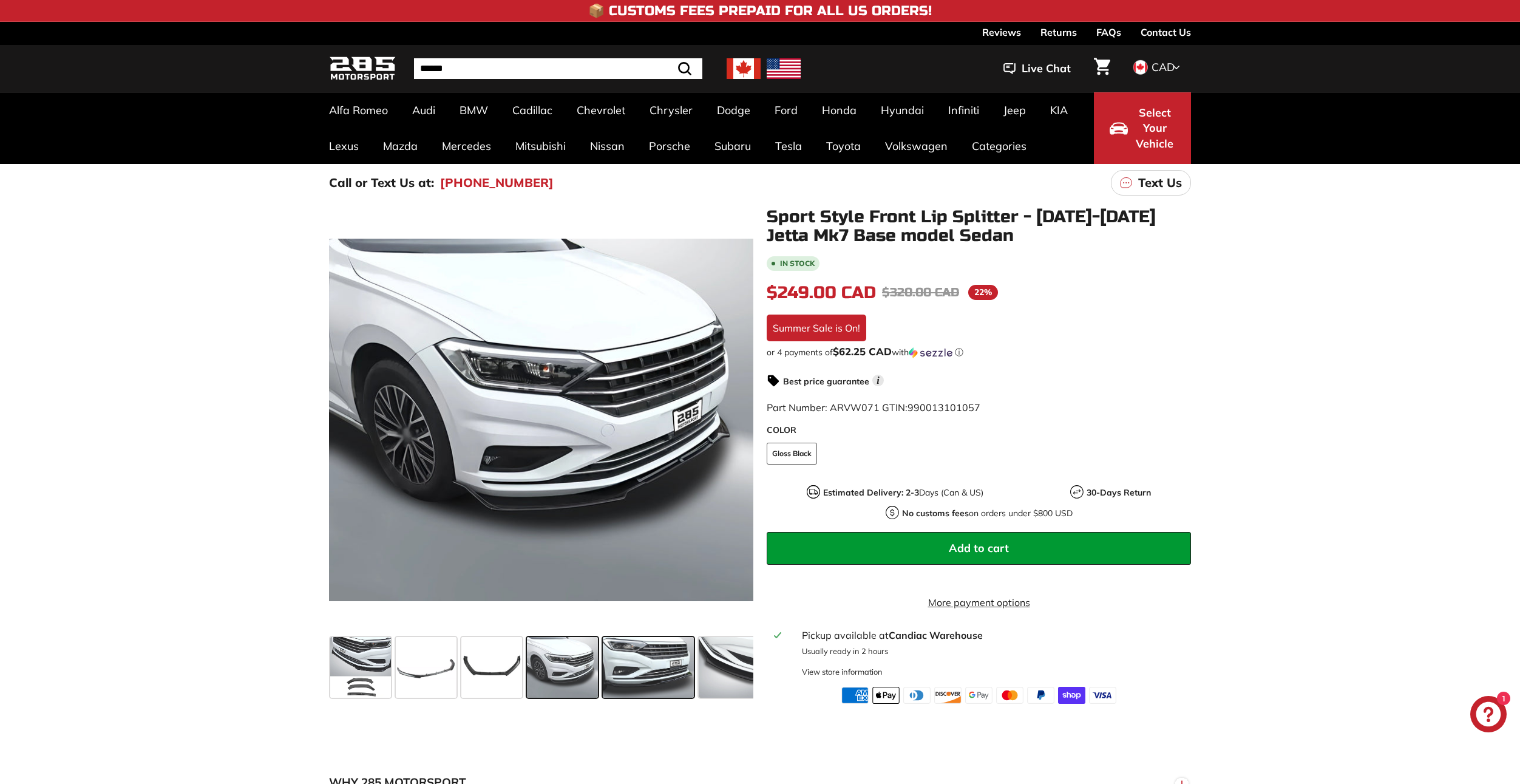
click at [642, 669] on span at bounding box center [648, 667] width 91 height 60
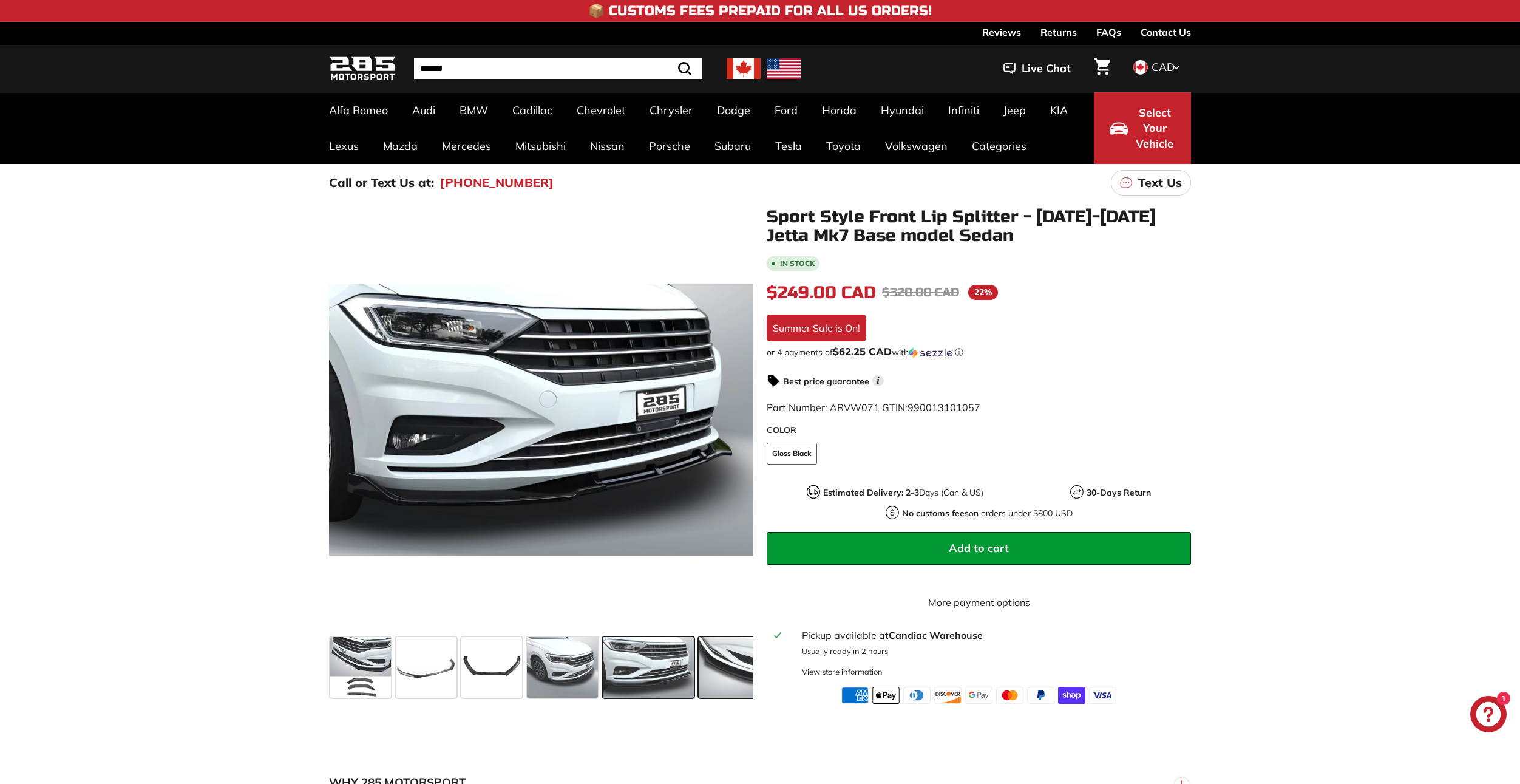
click at [712, 684] on span at bounding box center [736, 667] width 75 height 60
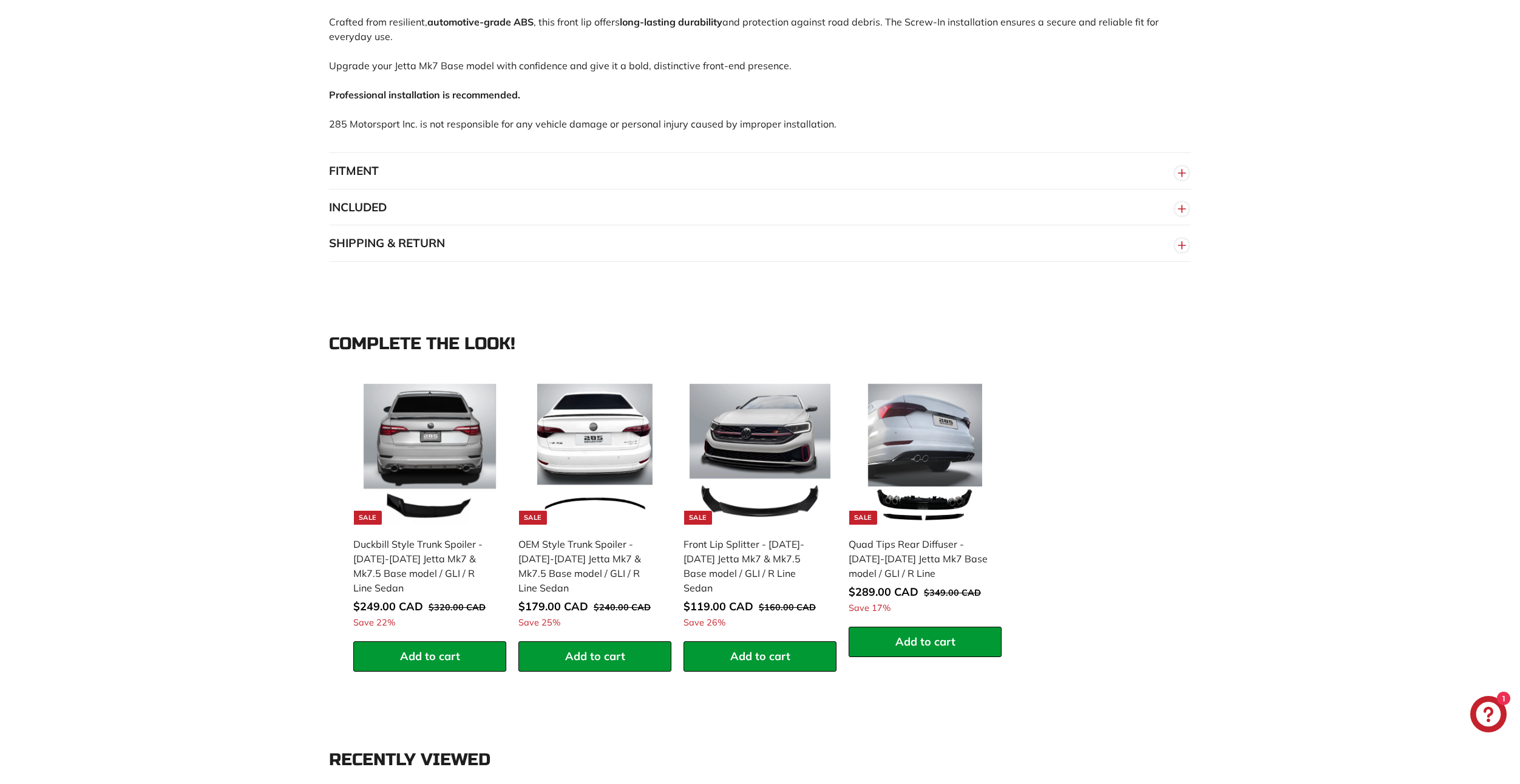
scroll to position [910, 0]
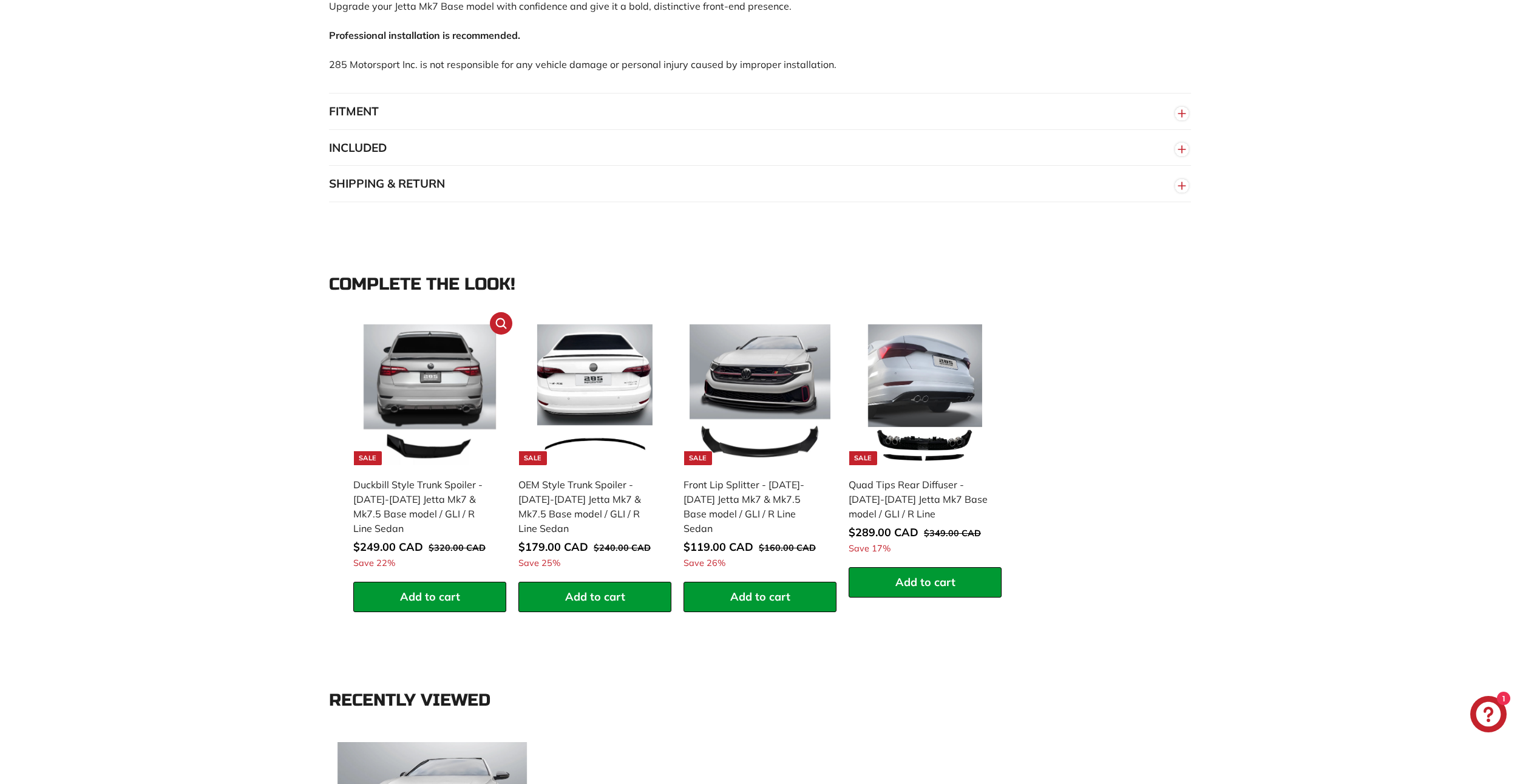
click at [425, 406] on img at bounding box center [429, 394] width 141 height 141
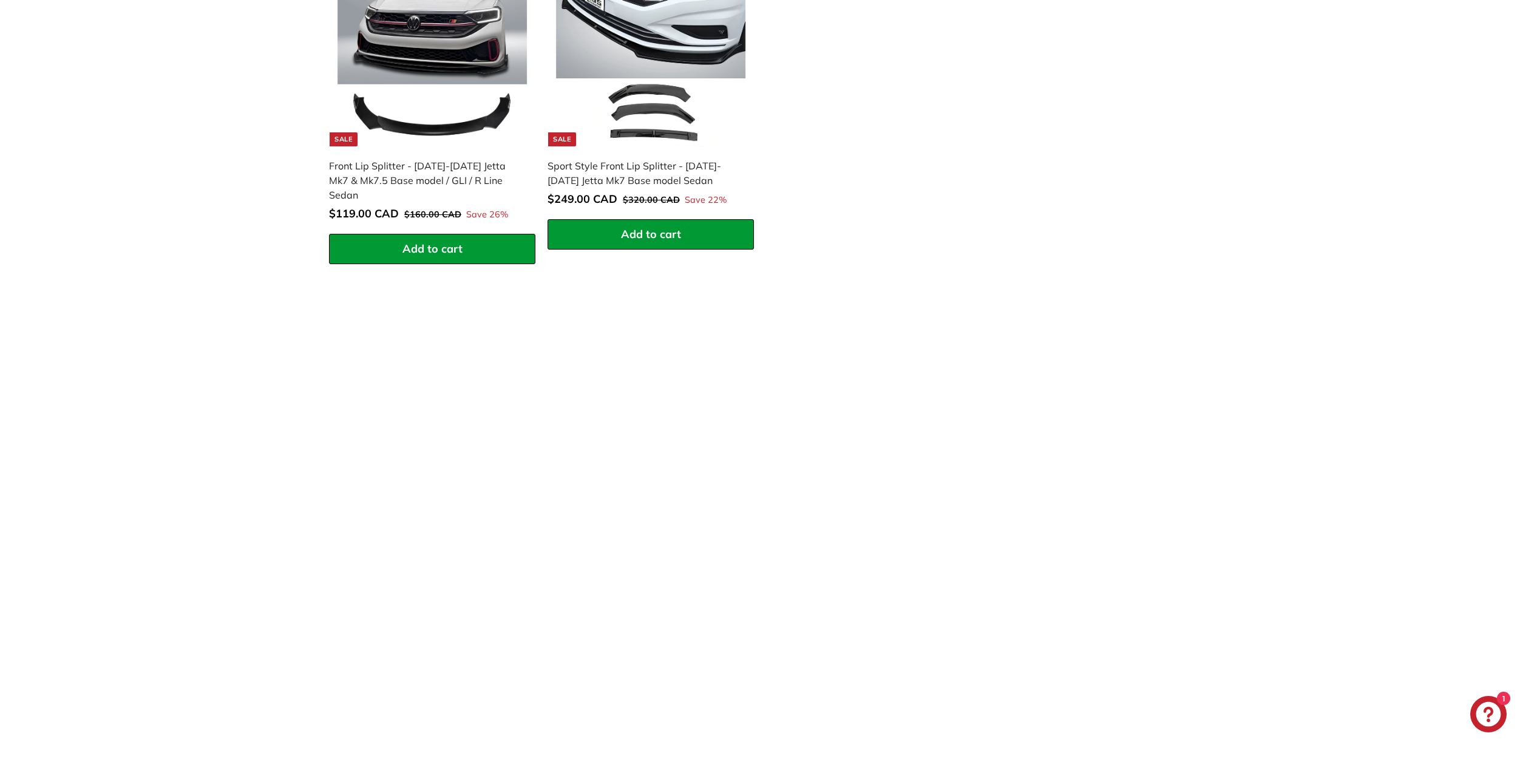
scroll to position [1881, 0]
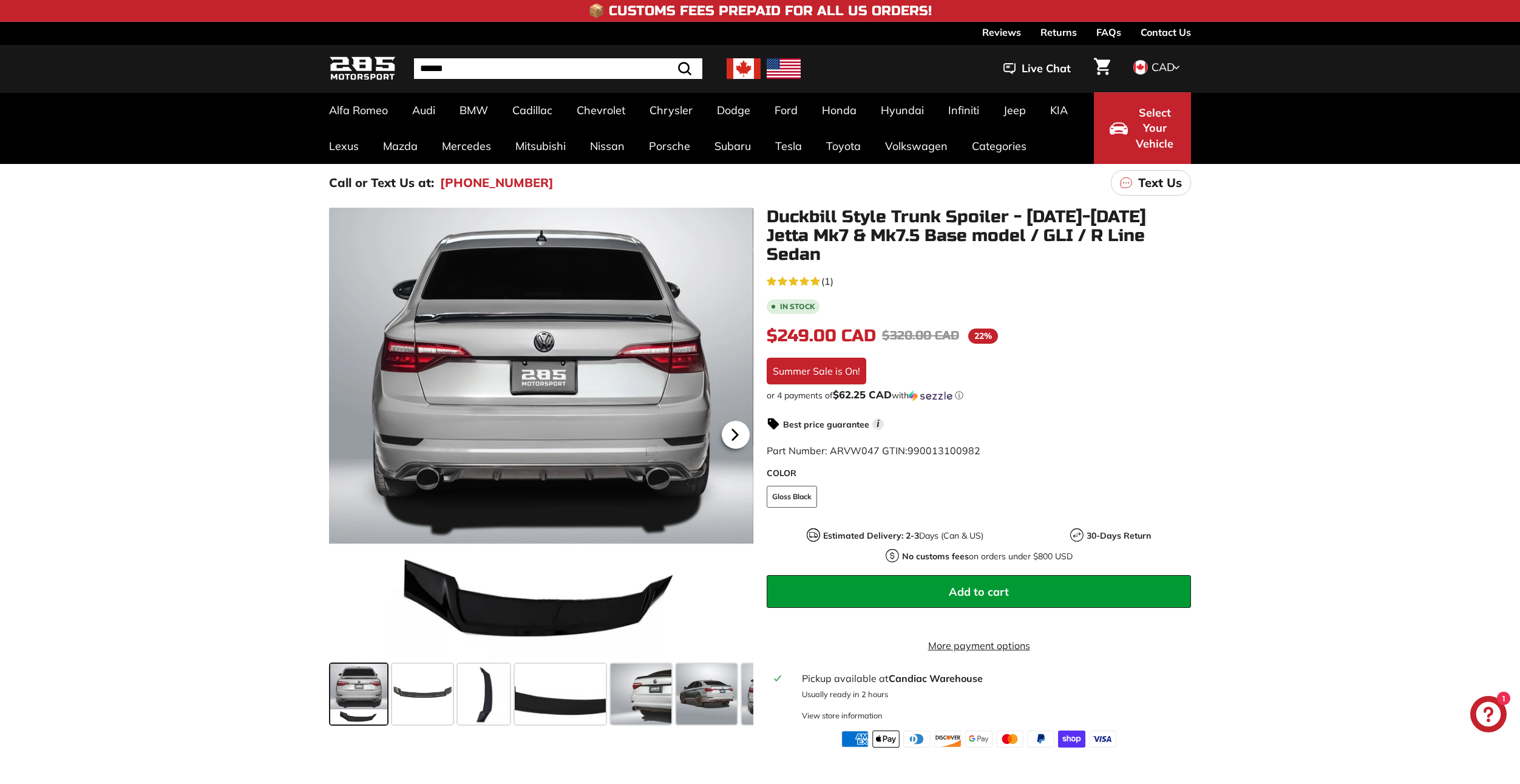
click at [743, 429] on icon at bounding box center [735, 435] width 28 height 28
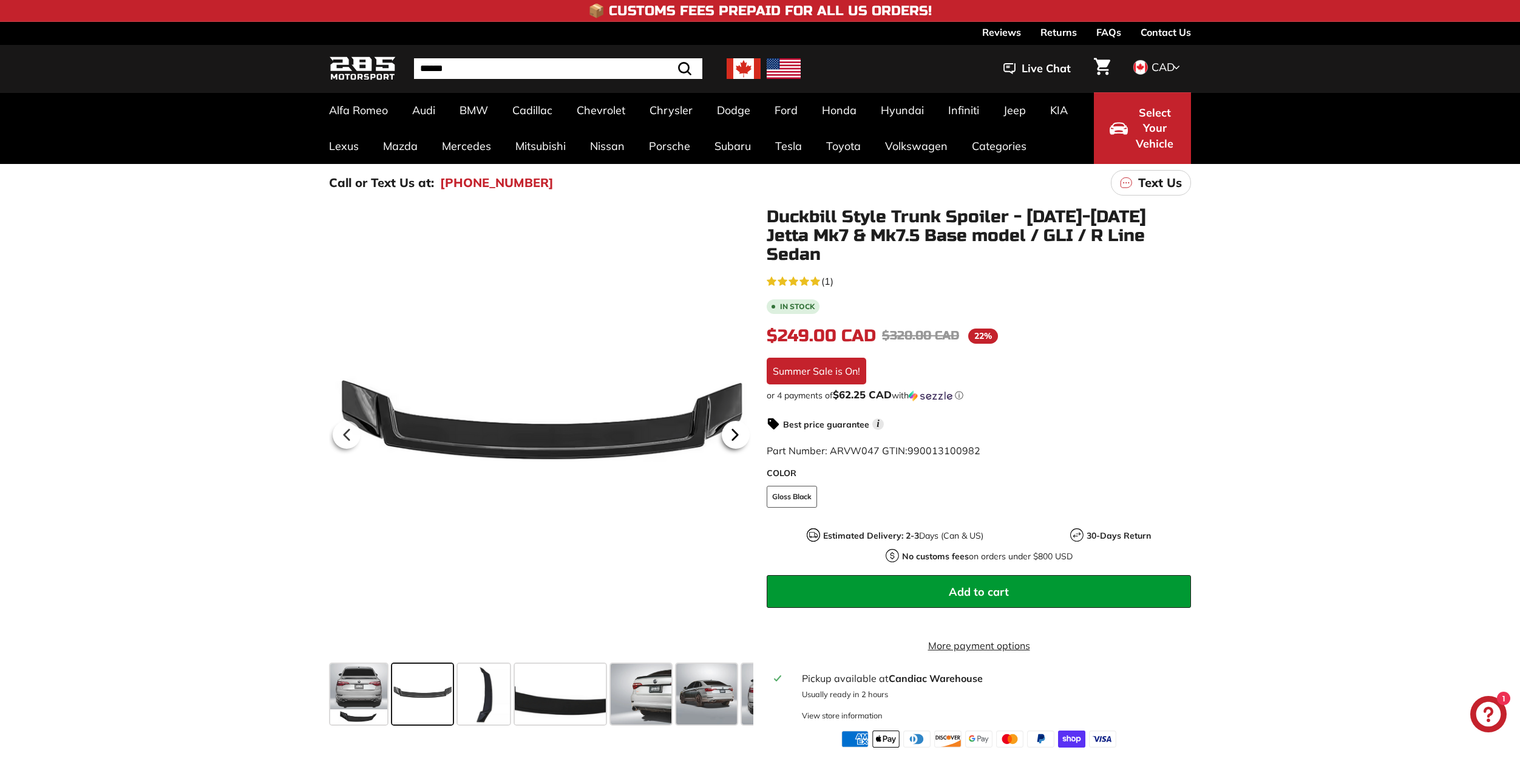
click at [741, 434] on icon at bounding box center [735, 435] width 28 height 28
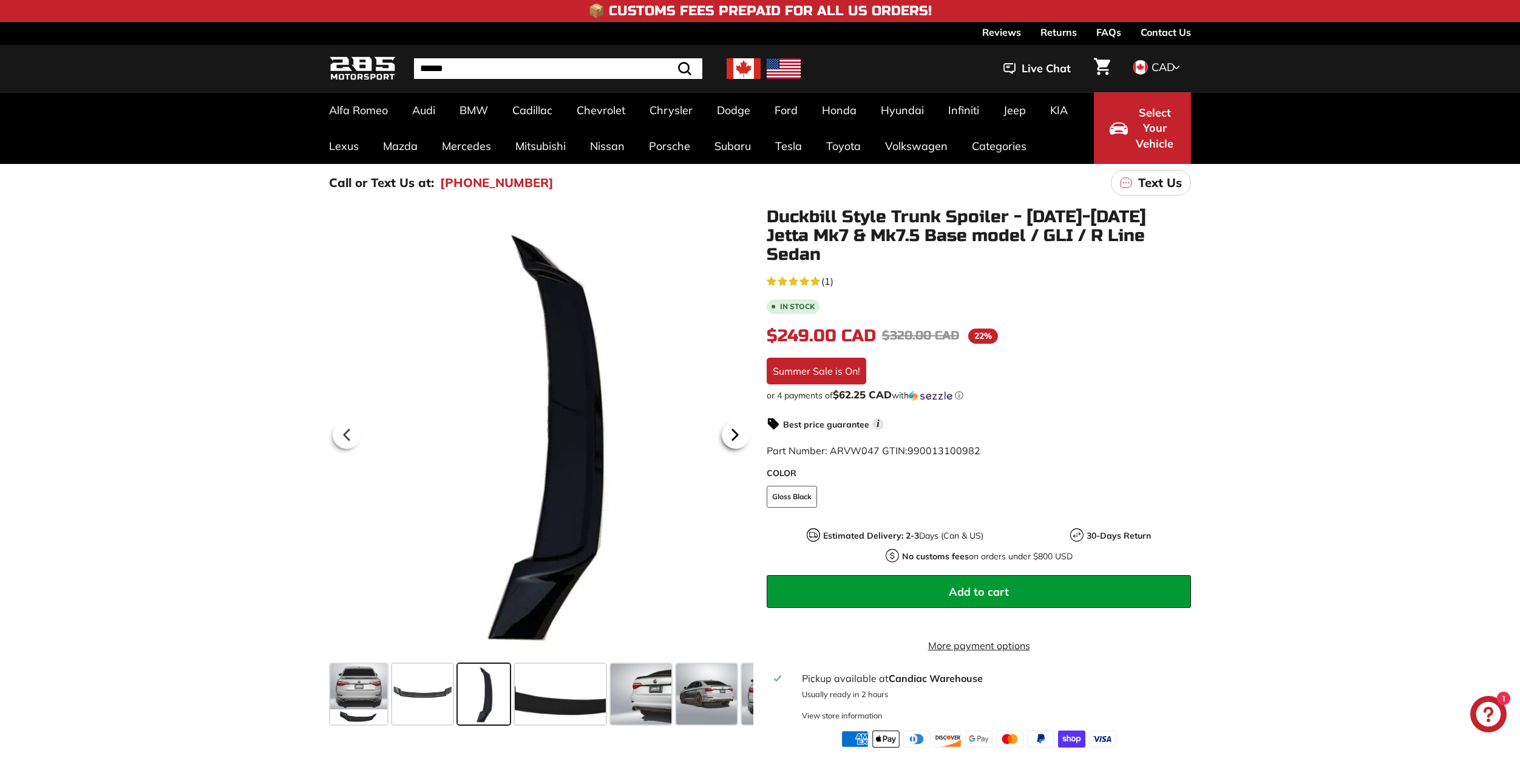
click at [741, 434] on icon at bounding box center [735, 435] width 28 height 28
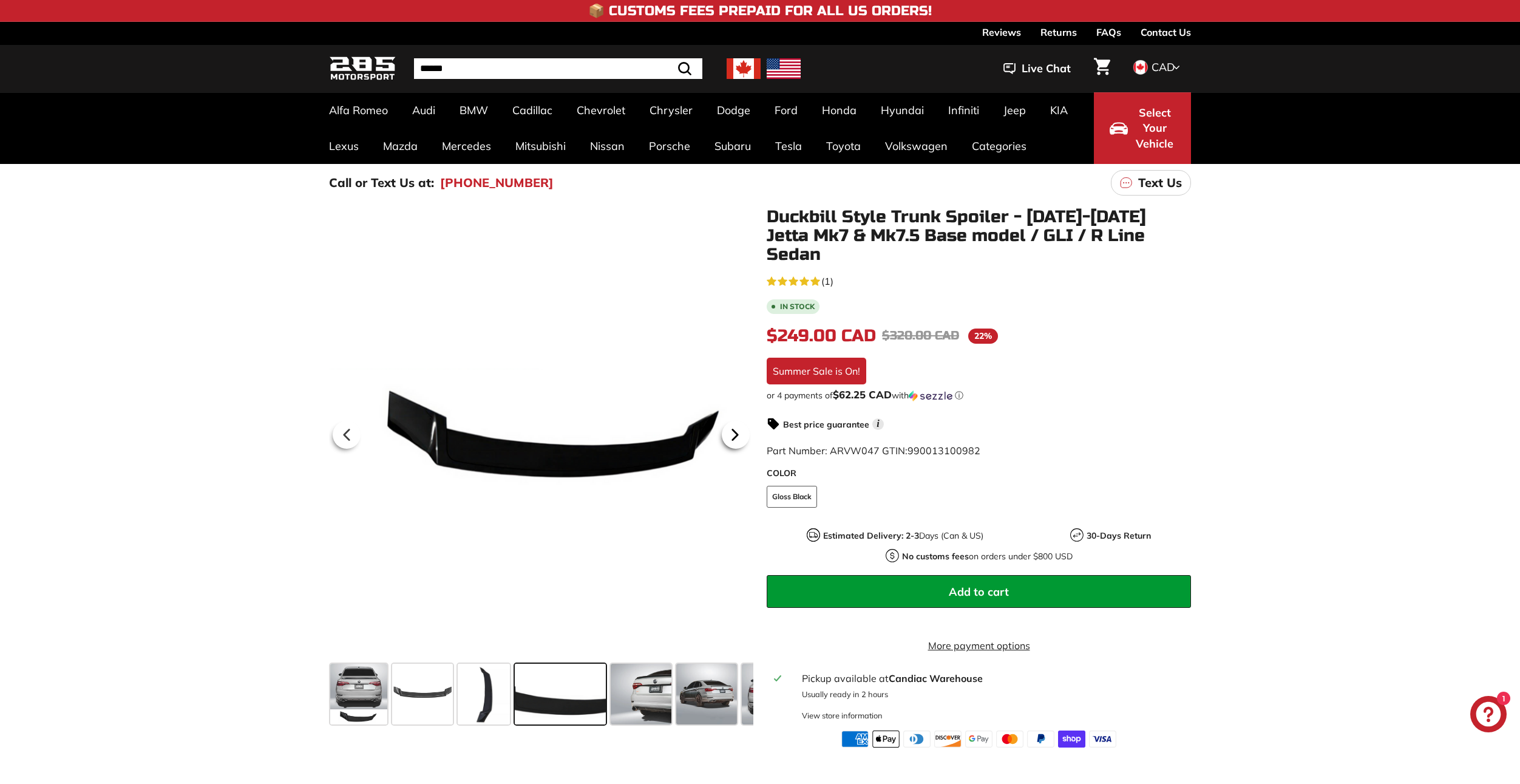
click at [742, 435] on icon at bounding box center [735, 435] width 28 height 28
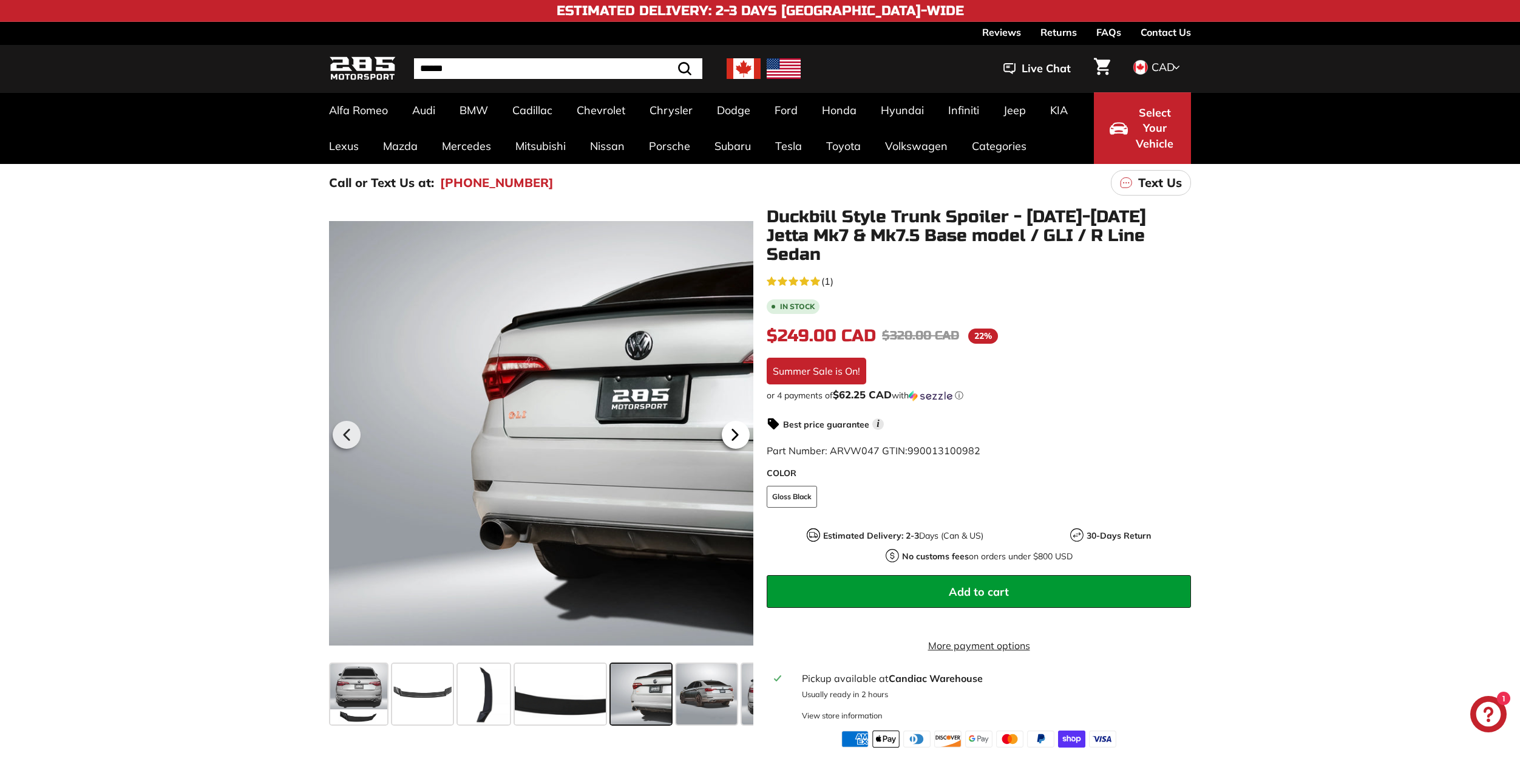
click at [743, 435] on icon at bounding box center [735, 435] width 28 height 28
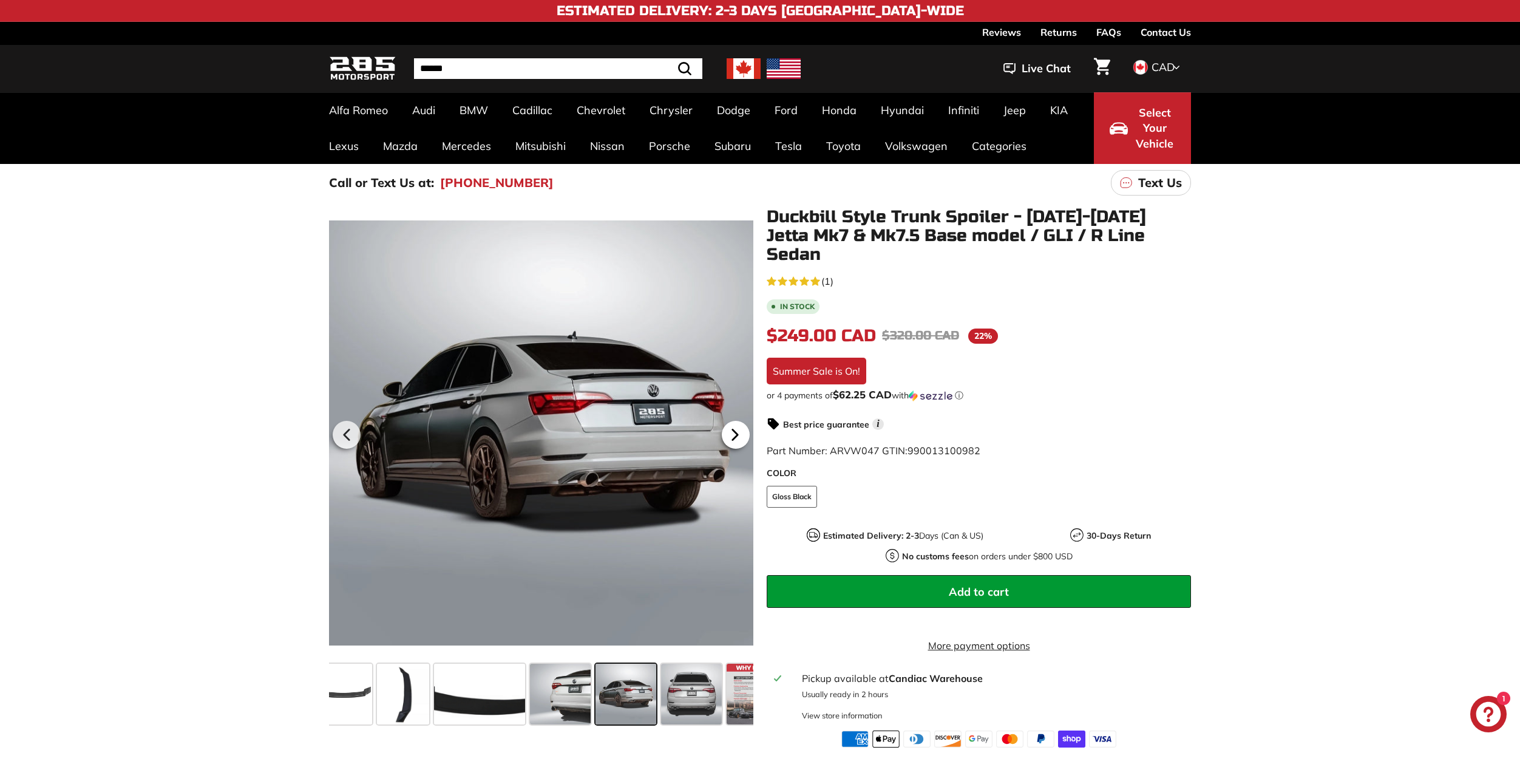
scroll to position [0, 117]
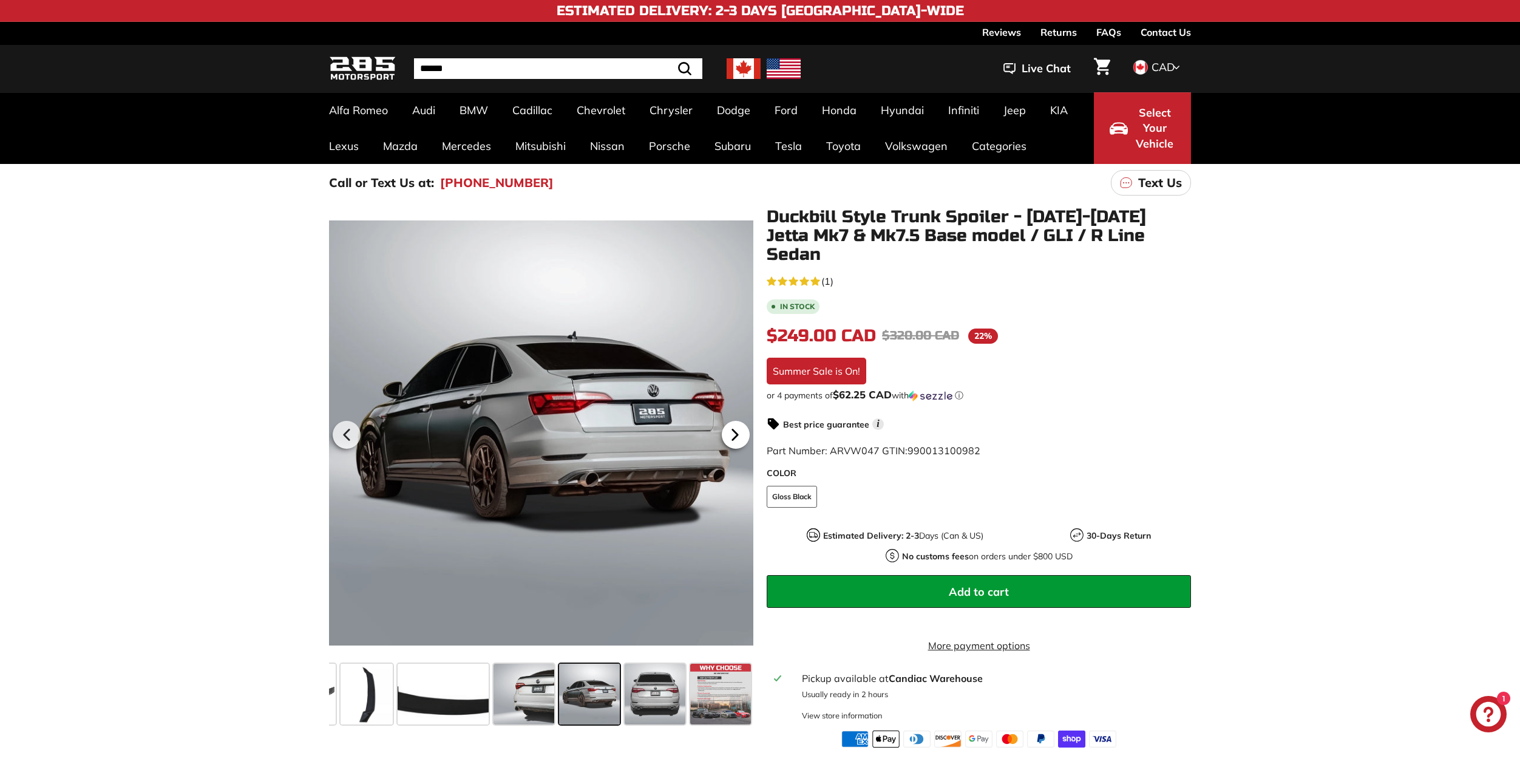
click at [743, 435] on icon at bounding box center [735, 435] width 28 height 28
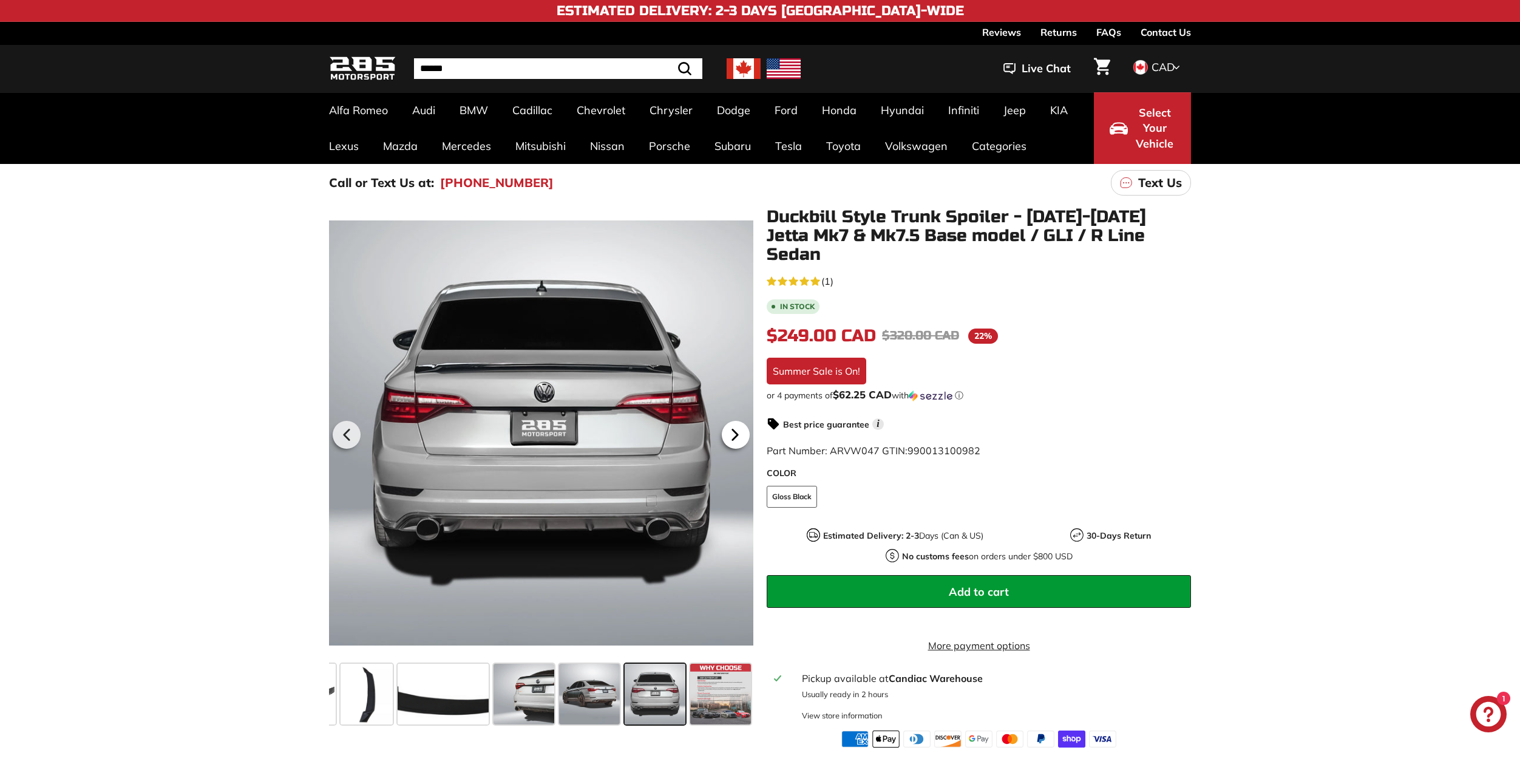
click at [743, 435] on icon at bounding box center [735, 435] width 28 height 28
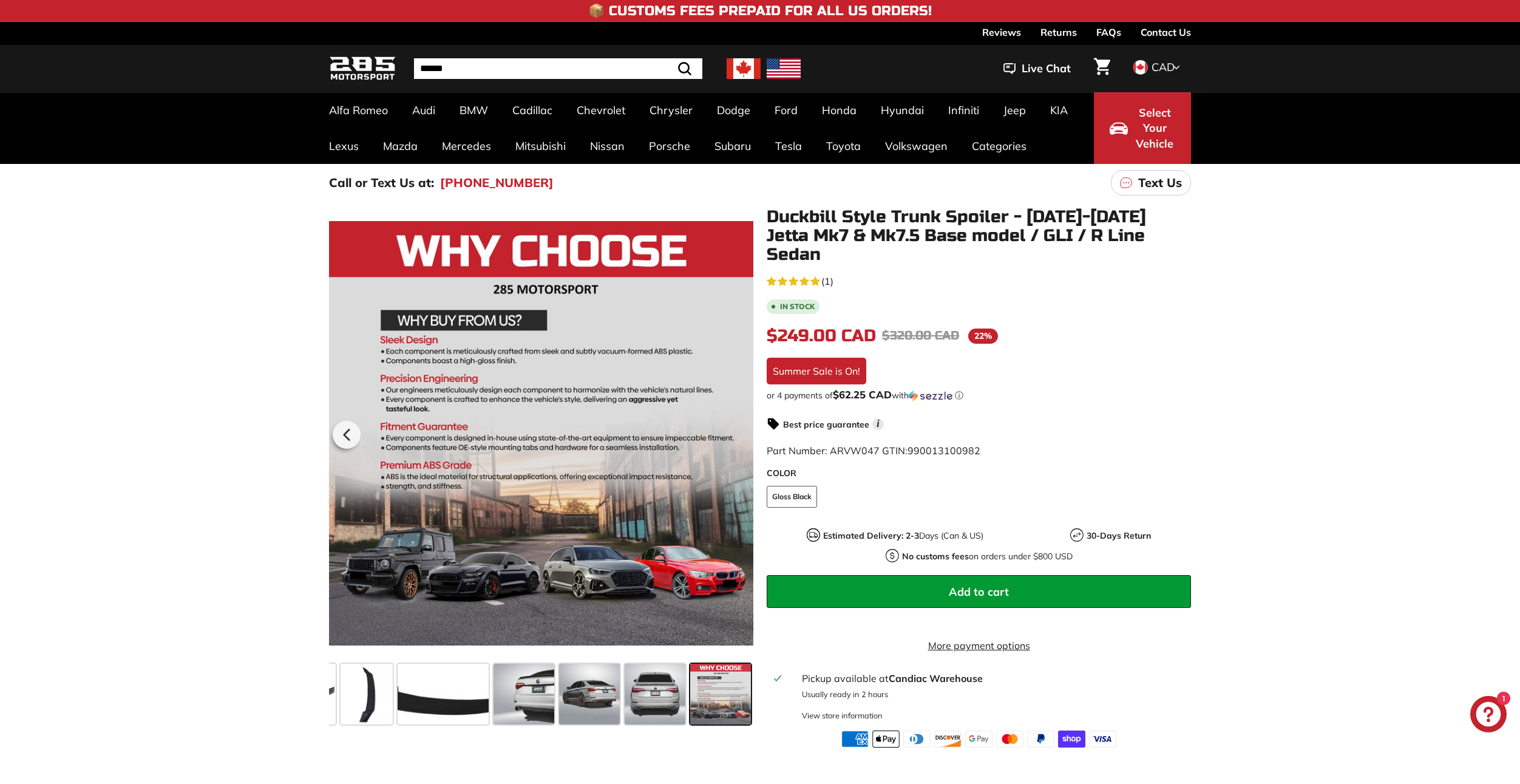
click at [743, 435] on div at bounding box center [542, 433] width 425 height 451
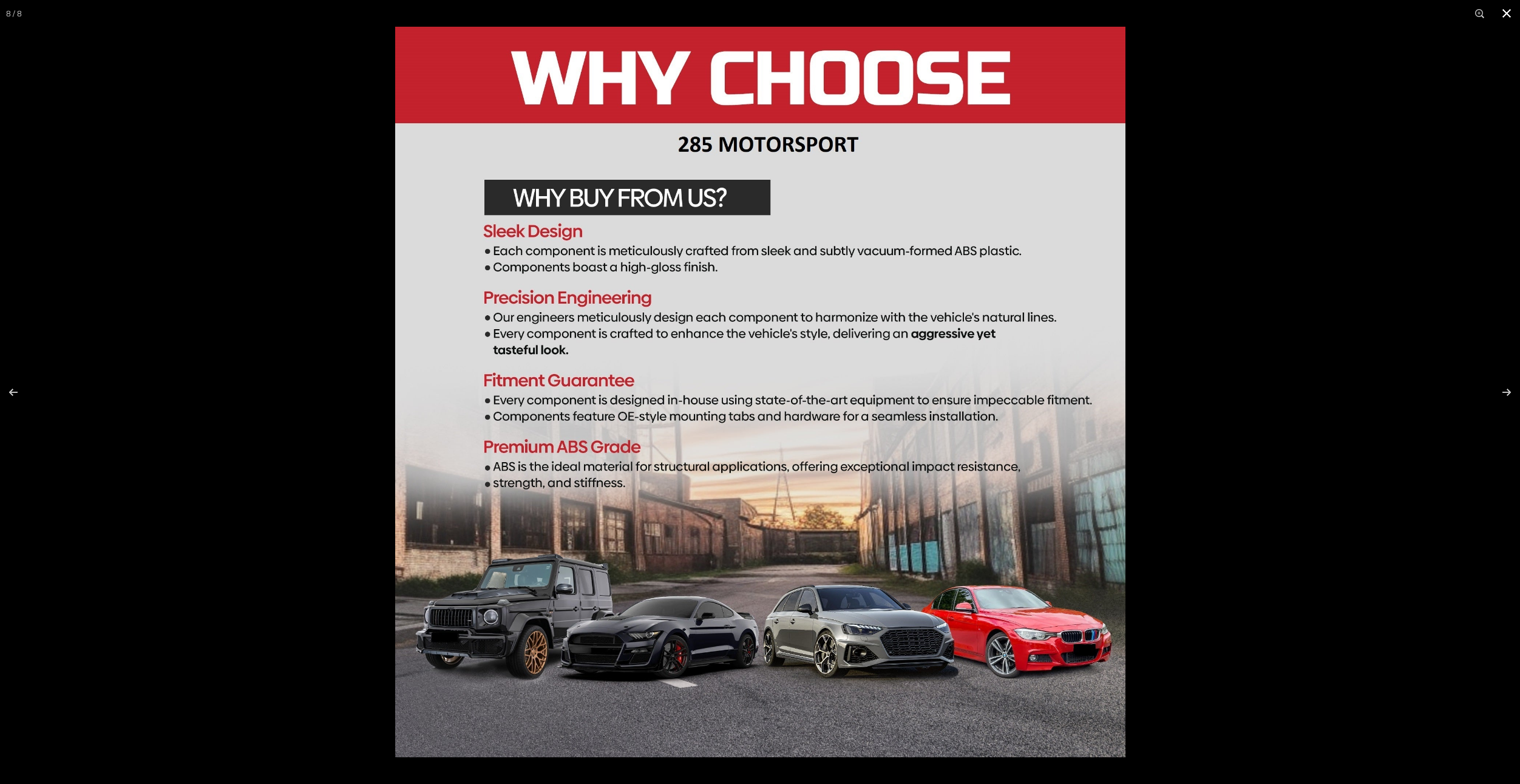
click at [1297, 308] on div at bounding box center [1155, 418] width 1520 height 784
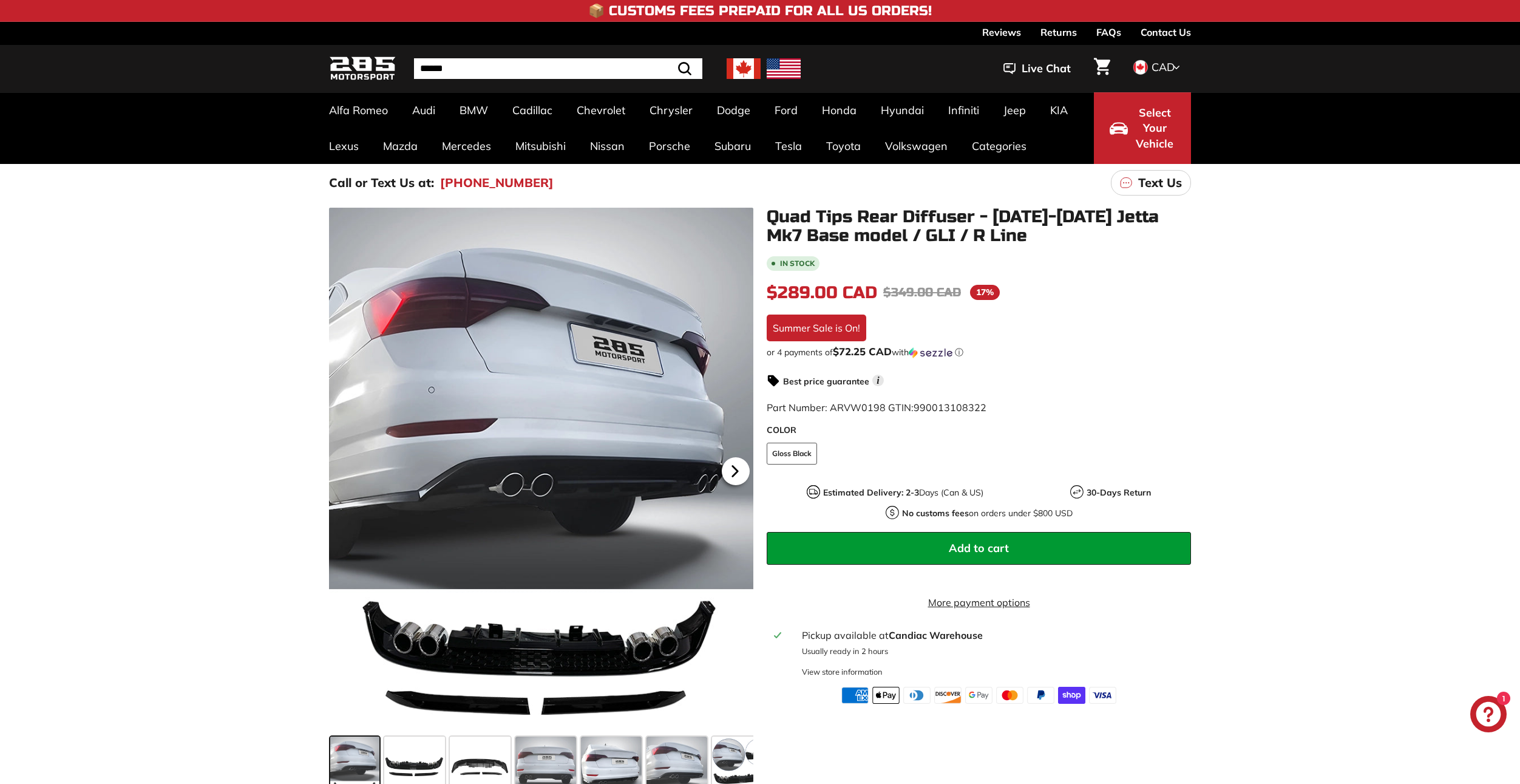
click at [734, 464] on icon at bounding box center [735, 471] width 28 height 28
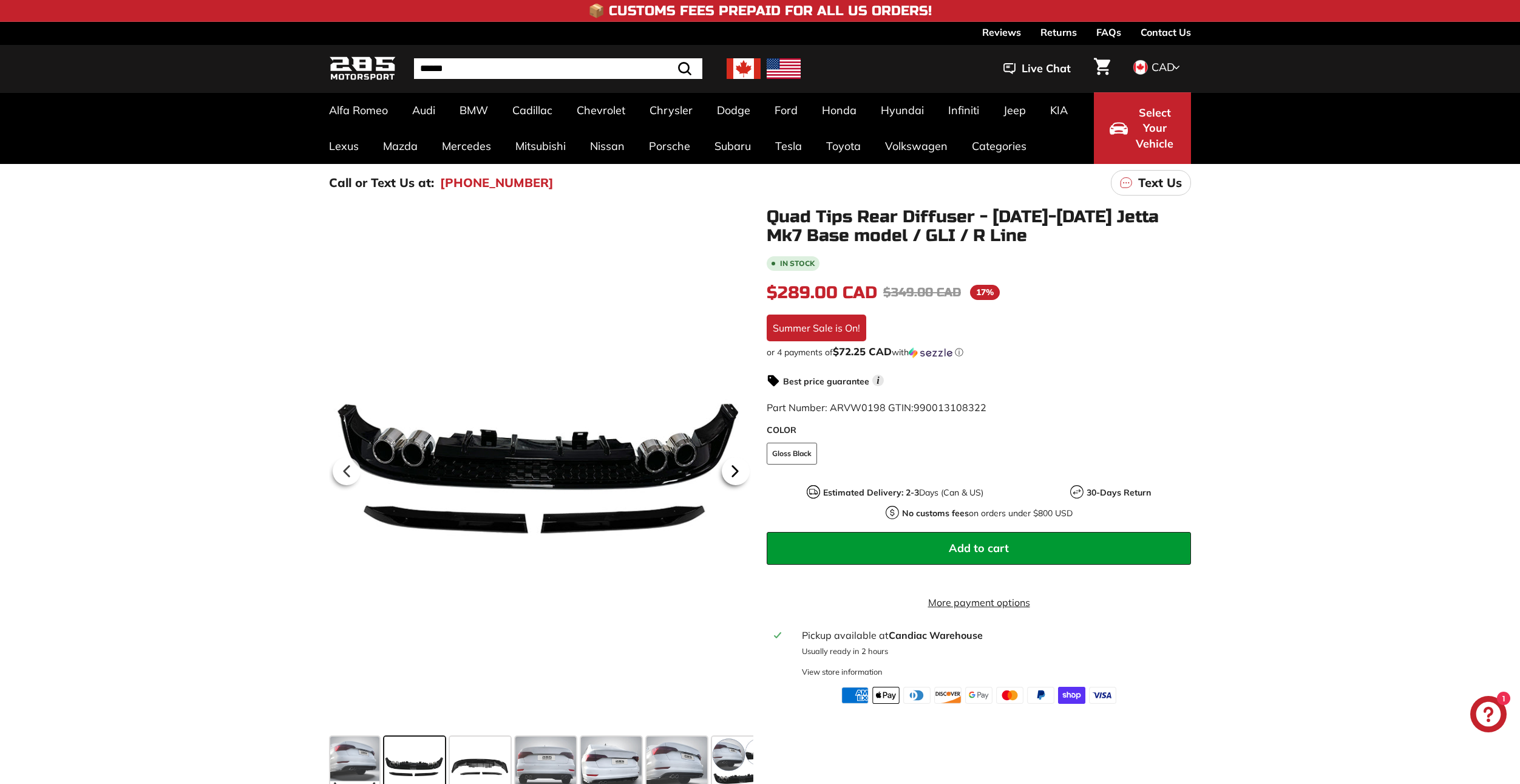
click at [734, 464] on icon at bounding box center [735, 471] width 28 height 28
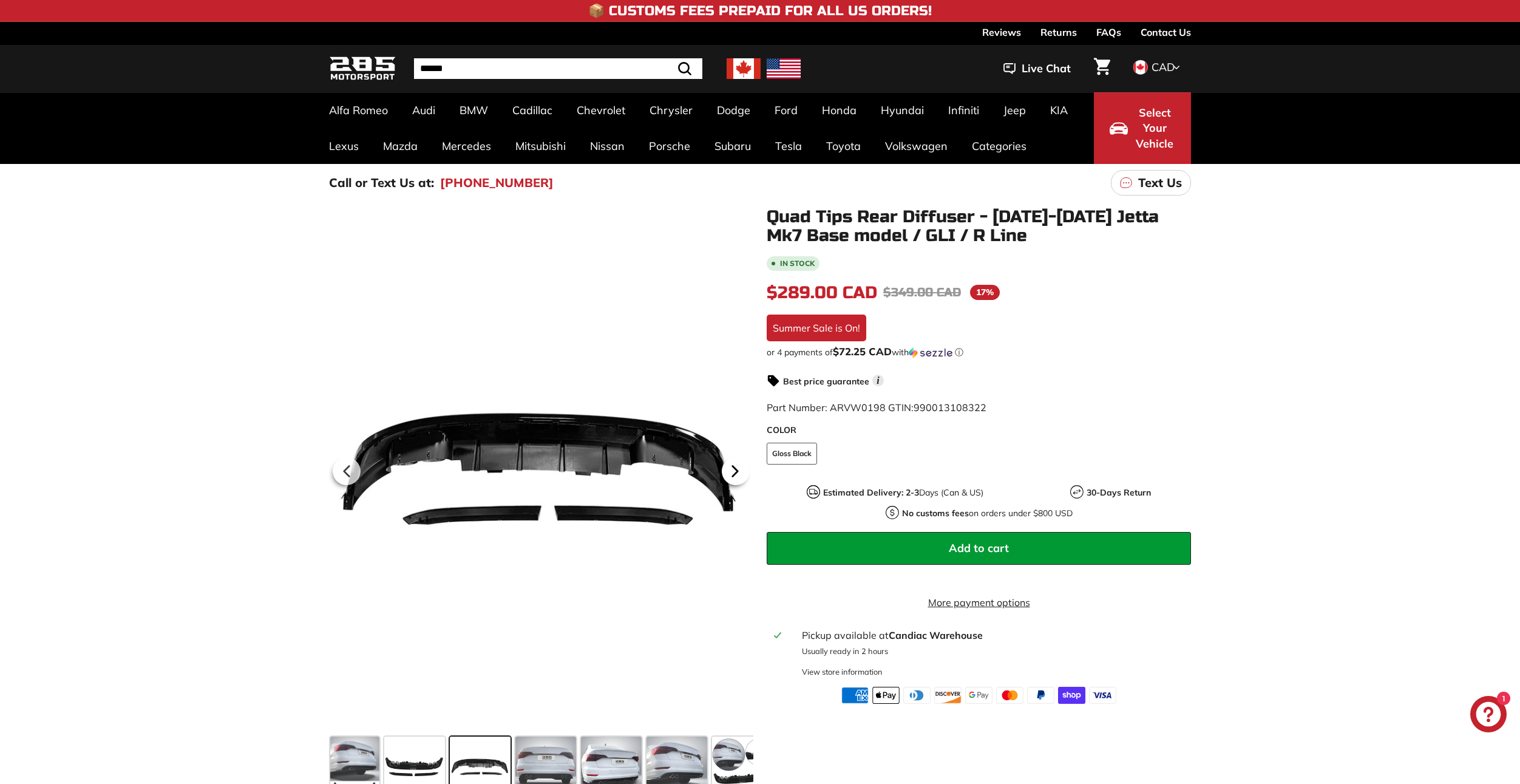
click at [734, 464] on icon at bounding box center [735, 471] width 28 height 28
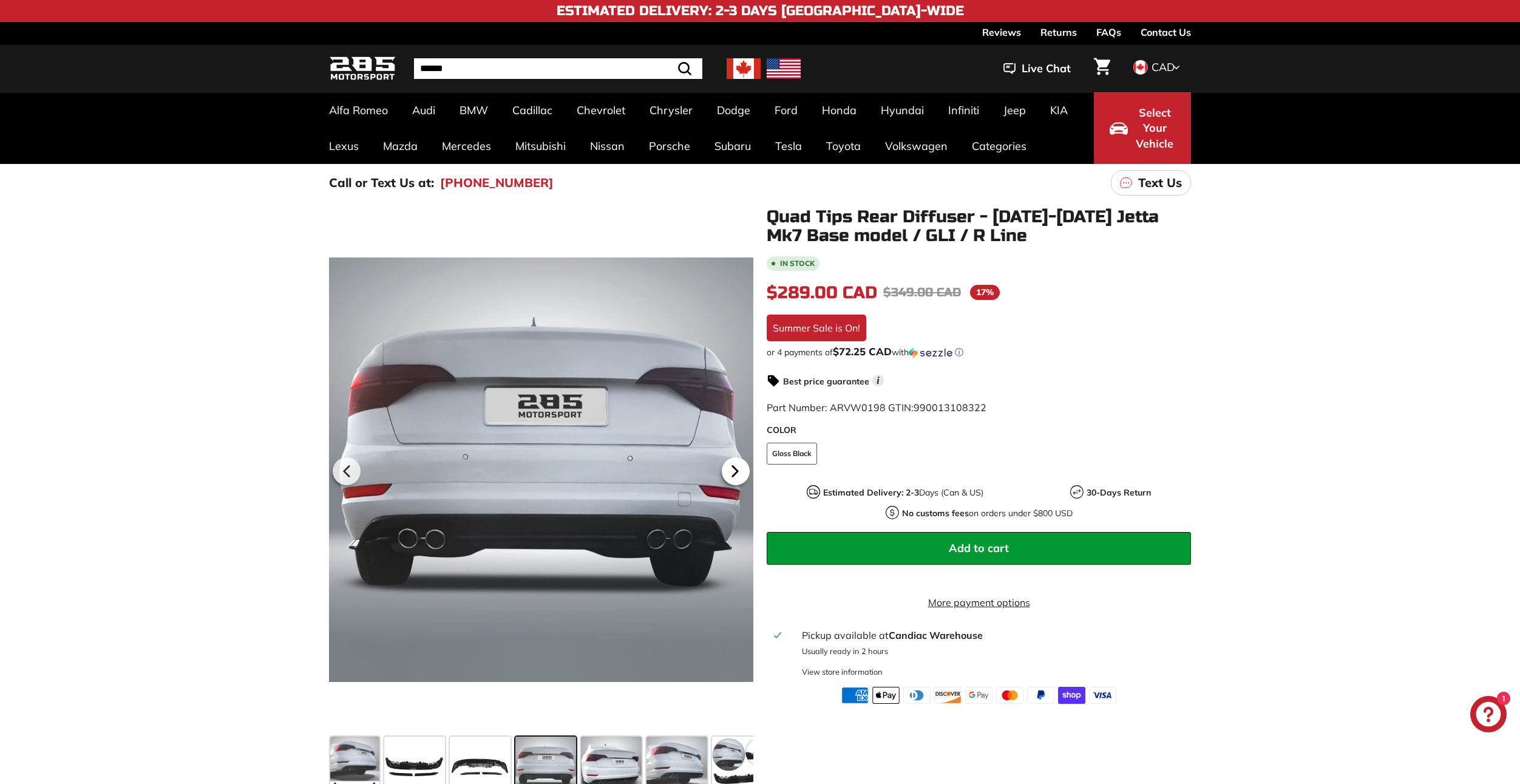
click at [734, 464] on icon at bounding box center [735, 471] width 28 height 28
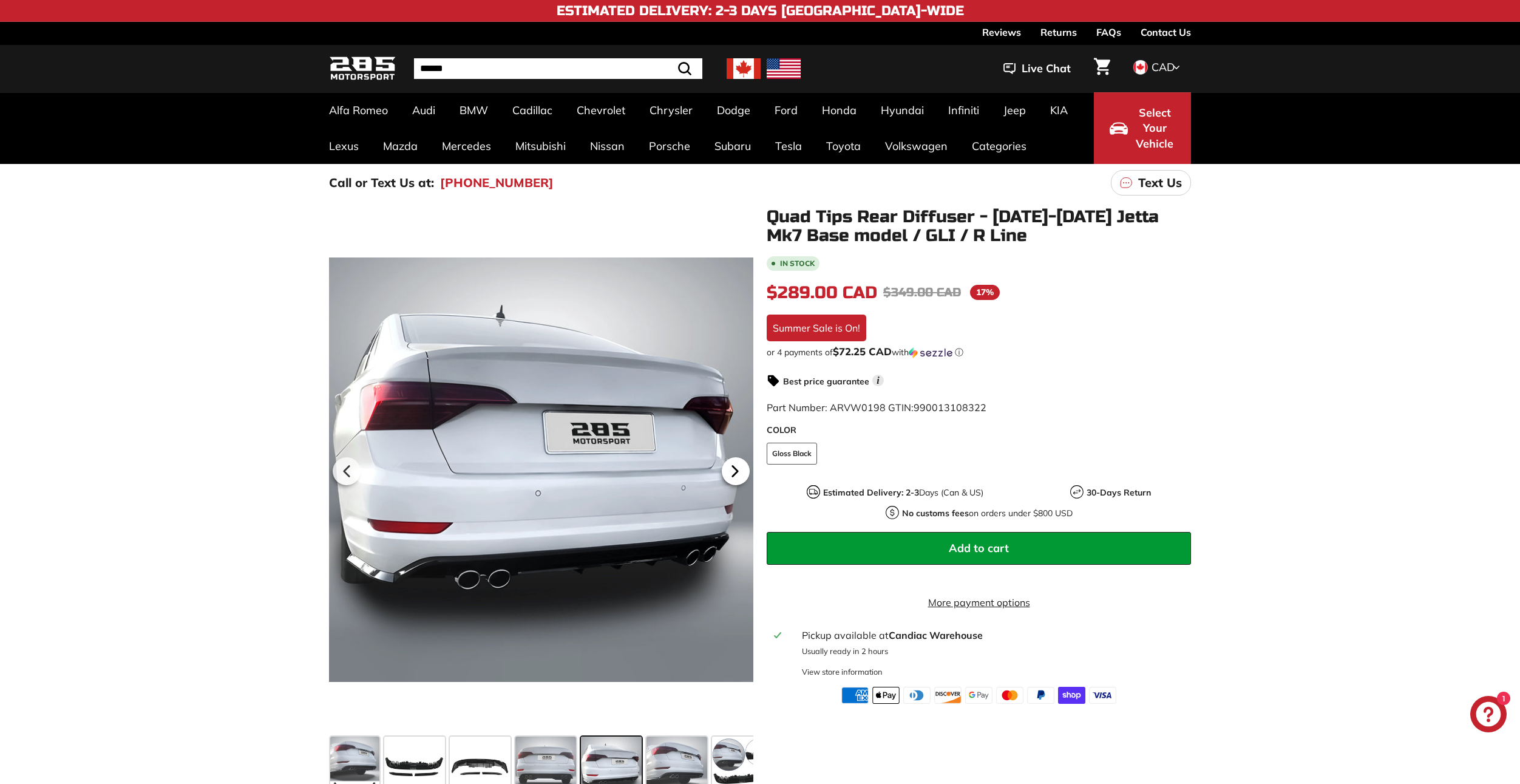
click at [734, 464] on icon at bounding box center [735, 471] width 28 height 28
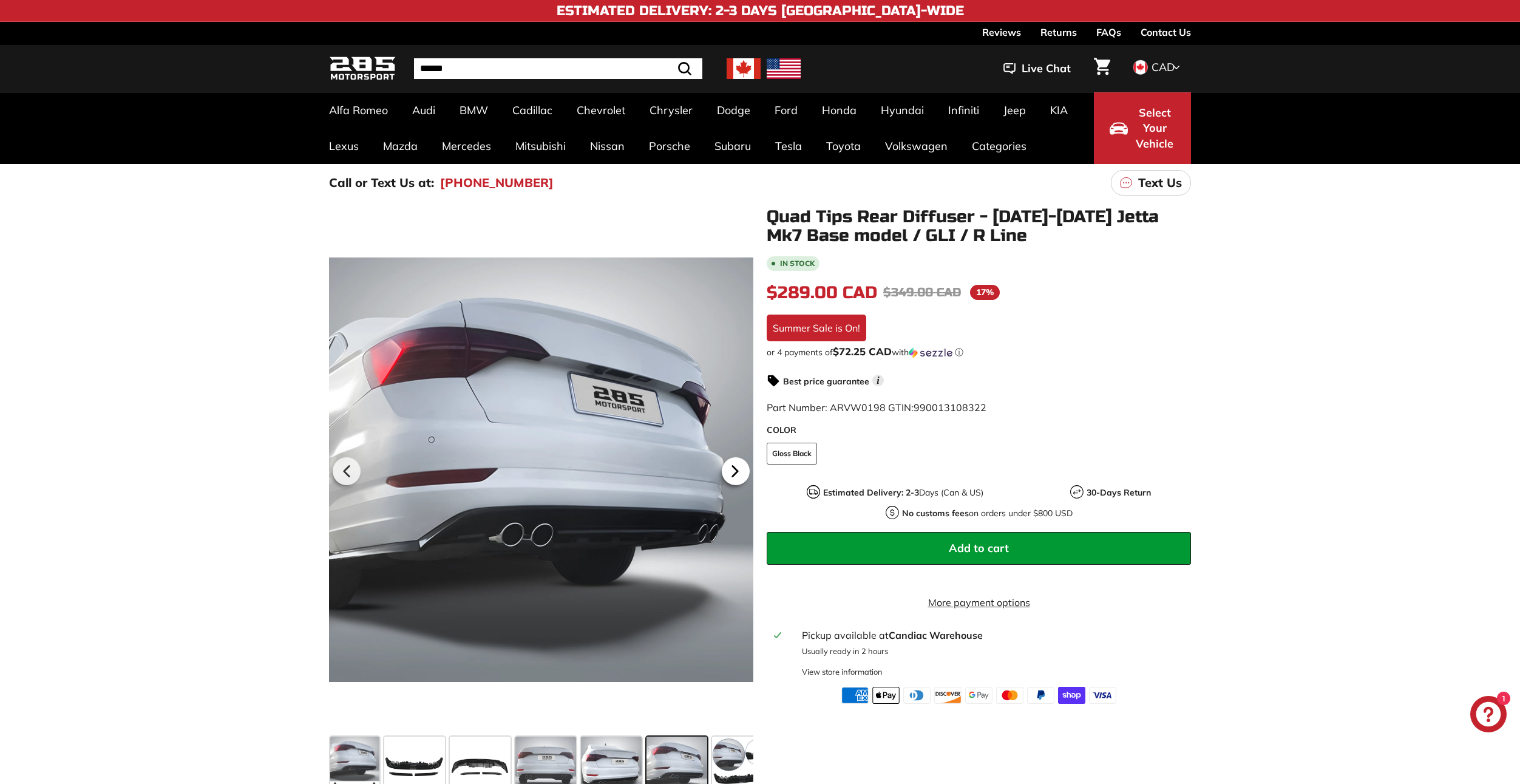
click at [734, 464] on icon at bounding box center [735, 471] width 28 height 28
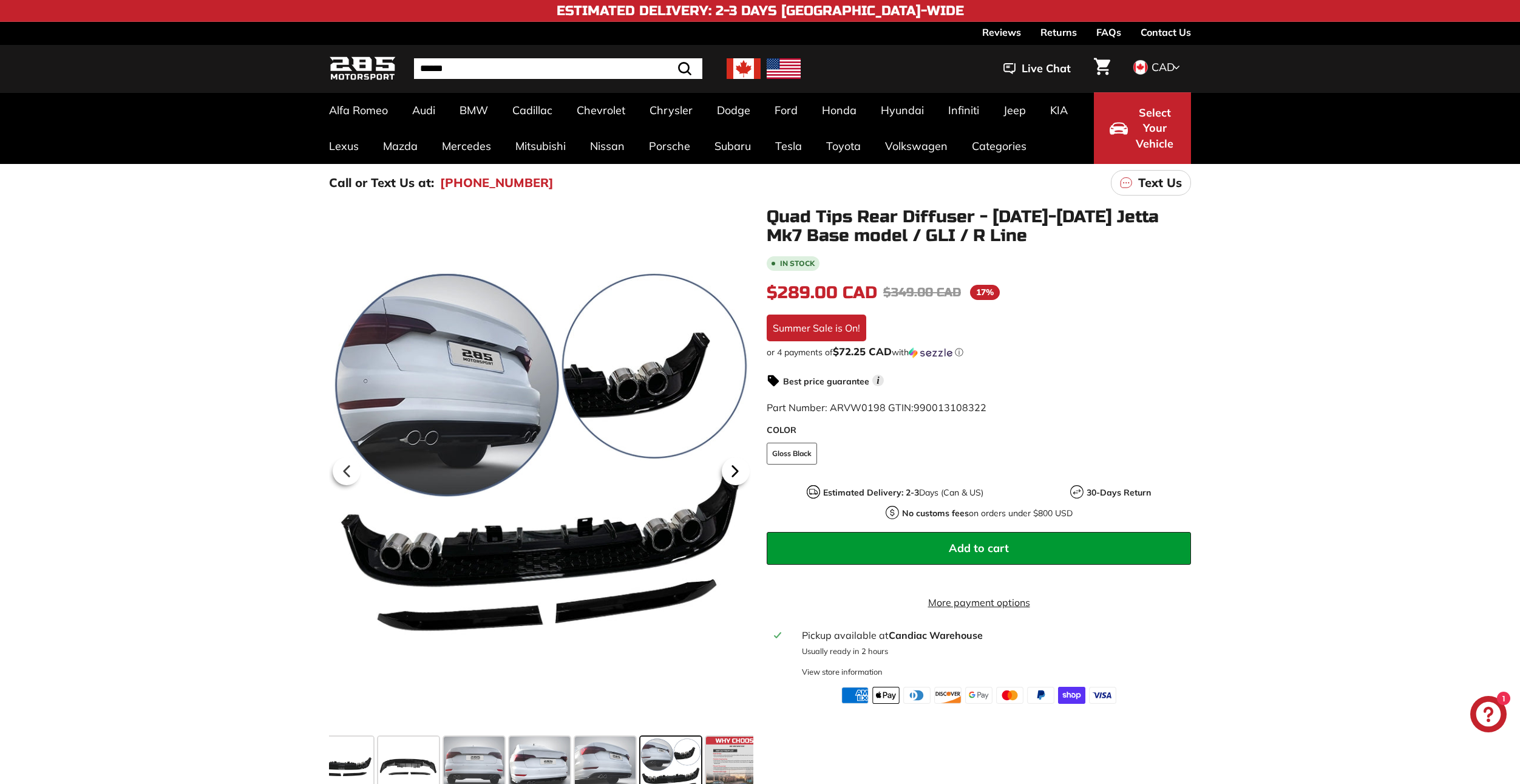
scroll to position [0, 88]
click at [734, 464] on icon at bounding box center [735, 471] width 28 height 28
